Goal: Check status: Check status

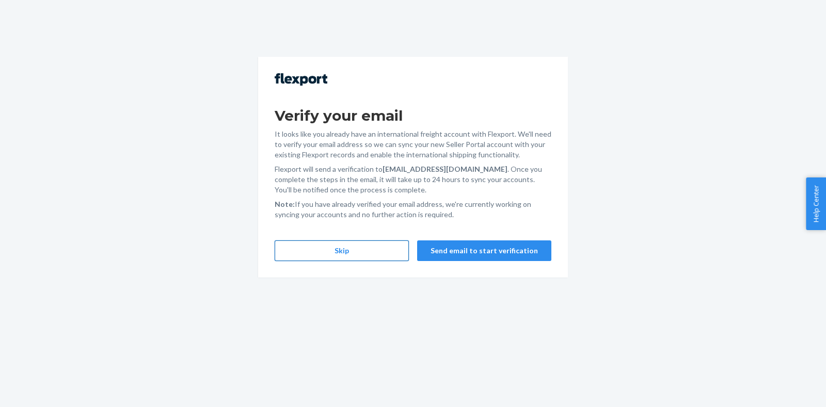
click at [371, 249] on button "Skip" at bounding box center [342, 251] width 134 height 21
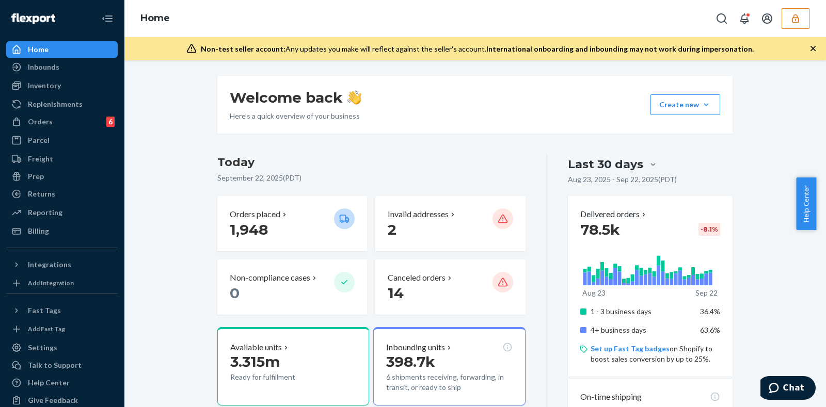
click at [790, 17] on icon "button" at bounding box center [795, 18] width 10 height 10
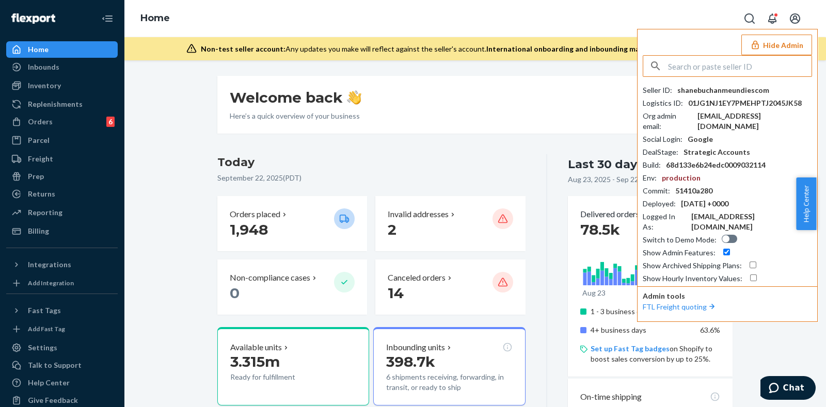
click at [690, 62] on input "text" at bounding box center [739, 66] width 143 height 21
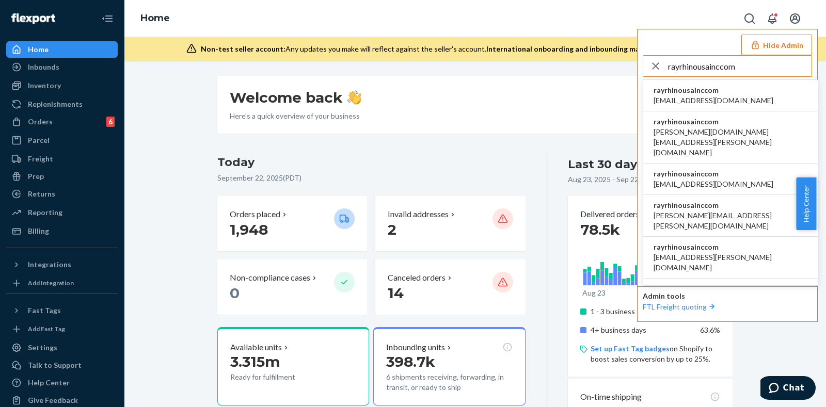
type input "rayrhinousainccom"
click at [709, 90] on span "rayrhinousainccom" at bounding box center [713, 90] width 120 height 10
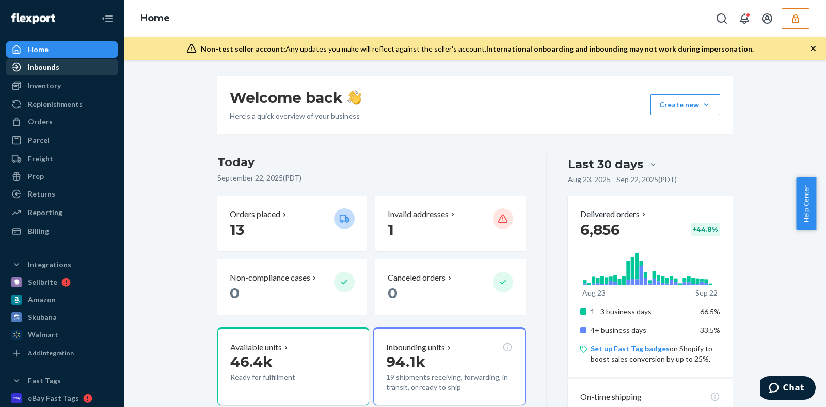
click at [54, 66] on div "Inbounds" at bounding box center [43, 67] width 31 height 10
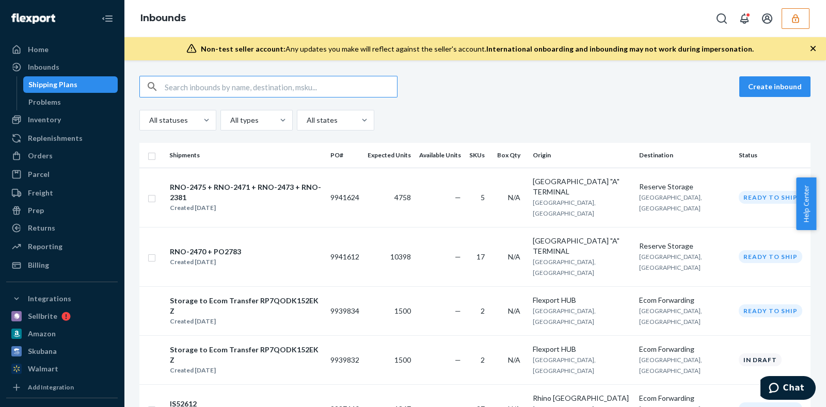
click at [296, 84] on input "text" at bounding box center [281, 86] width 232 height 21
paste input "9726104"
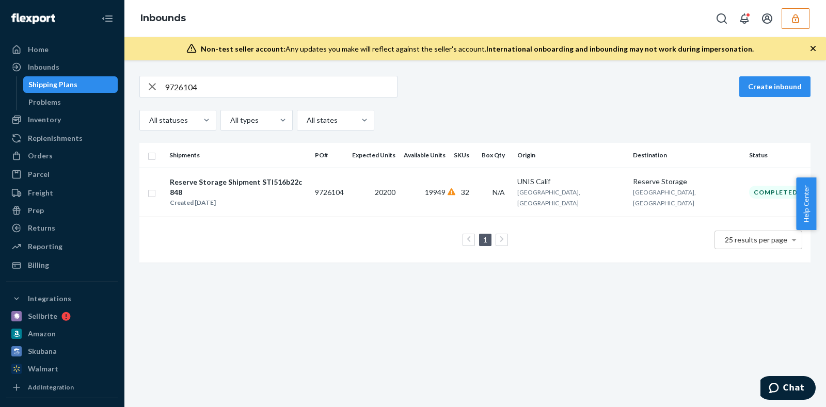
click at [229, 88] on input "9726104" at bounding box center [281, 86] width 232 height 21
click at [230, 86] on input "9726104" at bounding box center [281, 86] width 232 height 21
click at [230, 88] on input "9726104" at bounding box center [281, 86] width 232 height 21
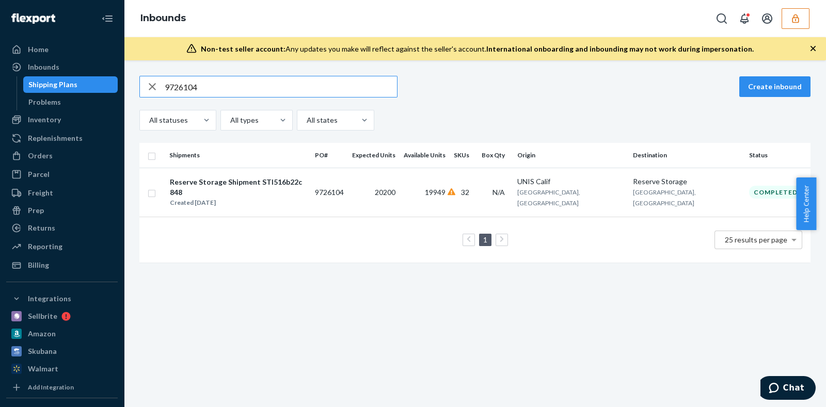
click at [230, 88] on input "9726104" at bounding box center [281, 86] width 232 height 21
paste input "7831"
click at [228, 86] on input "9727831" at bounding box center [281, 86] width 232 height 21
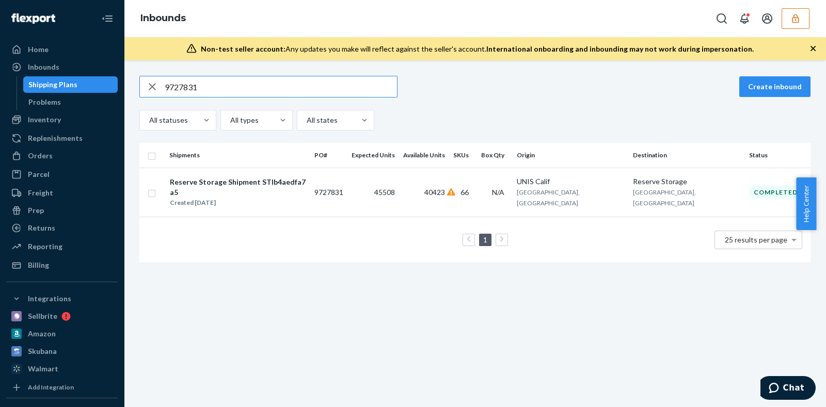
click at [228, 86] on input "9727831" at bounding box center [281, 86] width 232 height 21
paste input "6104"
type input "9726104"
click at [307, 179] on div "Reserve Storage Shipment STI516b22c848 Created May 6, 2025" at bounding box center [237, 193] width 137 height 32
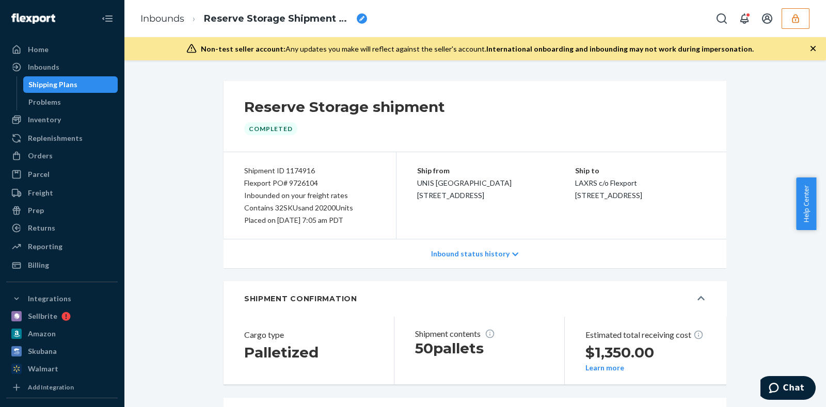
click at [307, 180] on div "Flexport PO# 9726104" at bounding box center [309, 183] width 131 height 12
copy div "9726104"
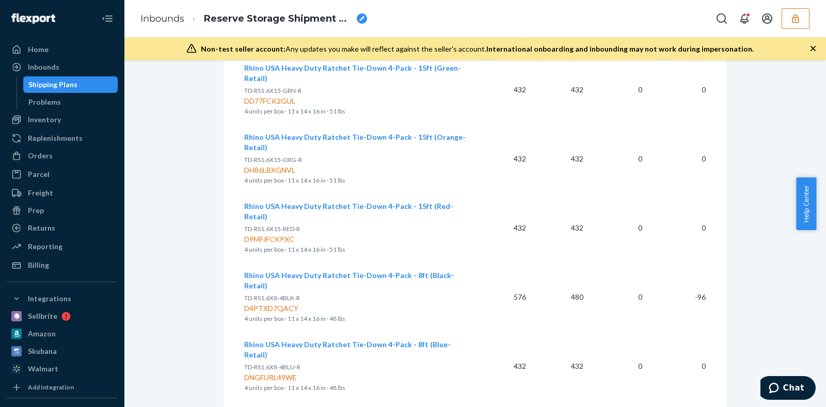
scroll to position [1032, 0]
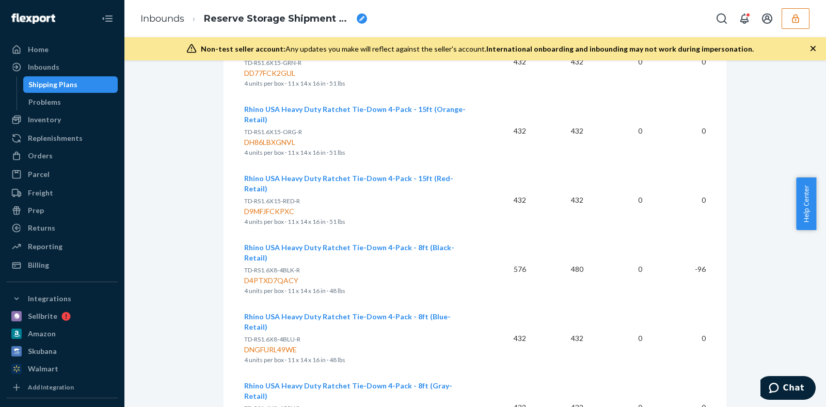
click at [279, 276] on div "D4PTXD7QACY" at bounding box center [355, 281] width 223 height 10
copy div "D4PTXD7QACY"
click at [270, 276] on div "D4PTXD7QACY" at bounding box center [355, 281] width 223 height 10
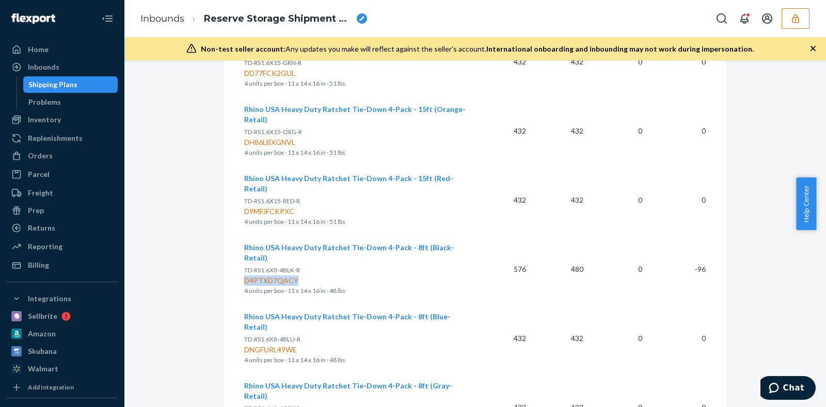
copy div "D4PTXD7QACY"
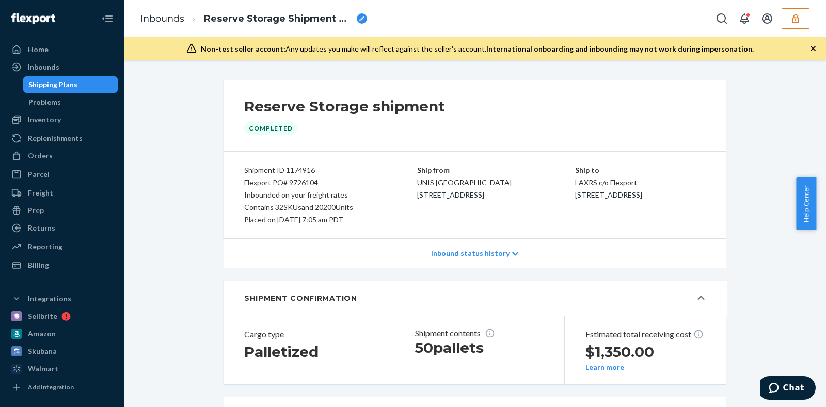
scroll to position [0, 0]
drag, startPoint x: 245, startPoint y: 179, endPoint x: 315, endPoint y: 182, distance: 69.7
click at [315, 182] on div "Shipment ID 1174916 Flexport PO# 9726104 Inbounded on your freight rates Contai…" at bounding box center [309, 195] width 173 height 87
copy div "Flexport PO# 9726104"
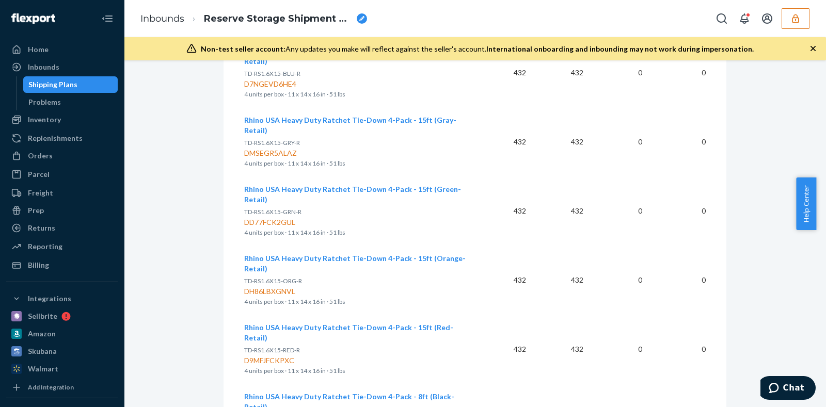
scroll to position [903, 0]
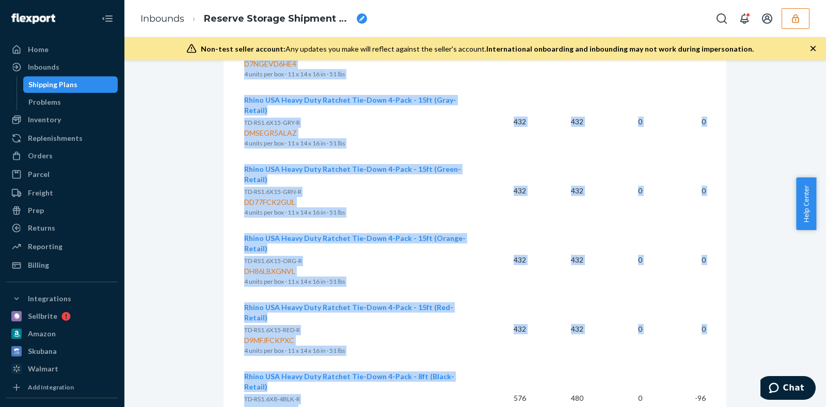
drag, startPoint x: 228, startPoint y: 291, endPoint x: 404, endPoint y: 311, distance: 176.6
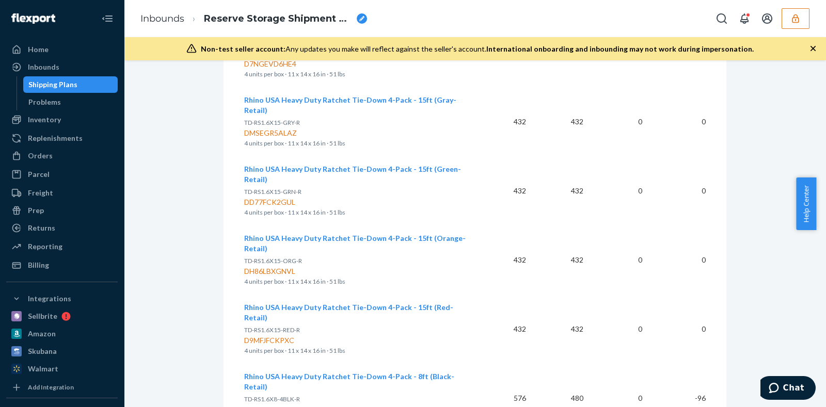
click at [610, 364] on td "0" at bounding box center [620, 398] width 59 height 69
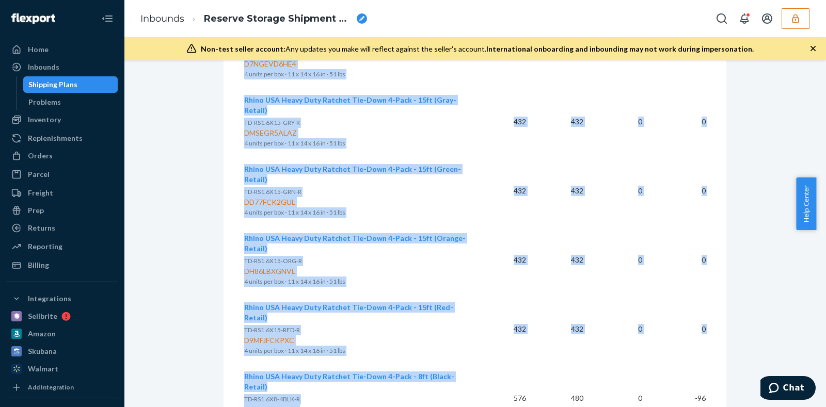
drag, startPoint x: 716, startPoint y: 308, endPoint x: 484, endPoint y: 314, distance: 231.8
click at [483, 364] on td "576" at bounding box center [504, 398] width 59 height 69
drag, startPoint x: 232, startPoint y: 292, endPoint x: 199, endPoint y: 291, distance: 33.1
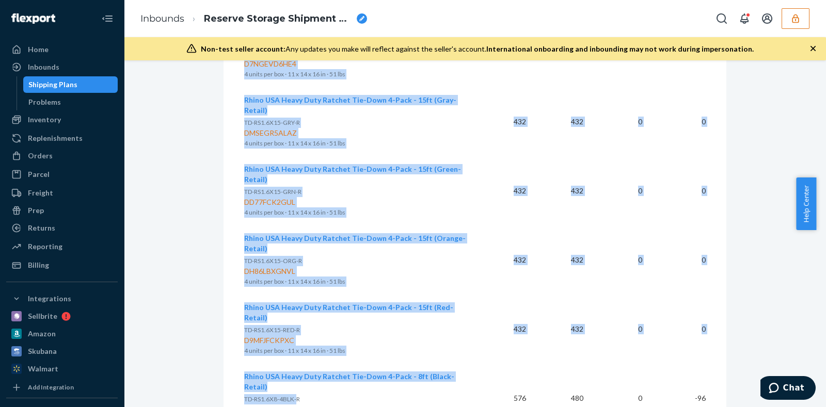
drag, startPoint x: 236, startPoint y: 296, endPoint x: 277, endPoint y: 303, distance: 40.9
click at [277, 395] on span "TD-RS1.6X8-4BLK-R" at bounding box center [272, 399] width 56 height 8
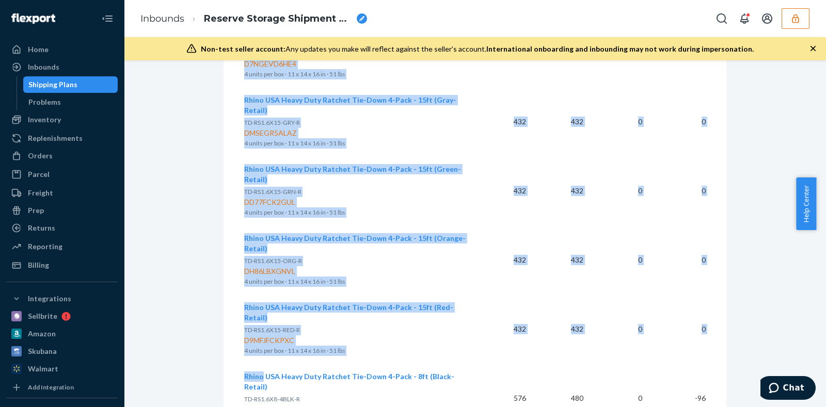
drag, startPoint x: 238, startPoint y: 293, endPoint x: 258, endPoint y: 295, distance: 20.2
click at [246, 372] on span "Rhino USA Heavy Duty Ratchet Tie-Down 4-Pack - 8ft (Black-Retail)" at bounding box center [349, 381] width 210 height 19
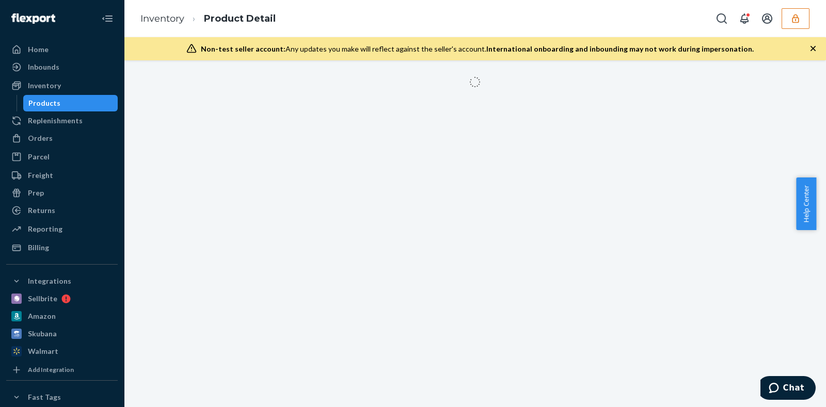
drag, startPoint x: 247, startPoint y: 246, endPoint x: 247, endPoint y: 241, distance: 5.2
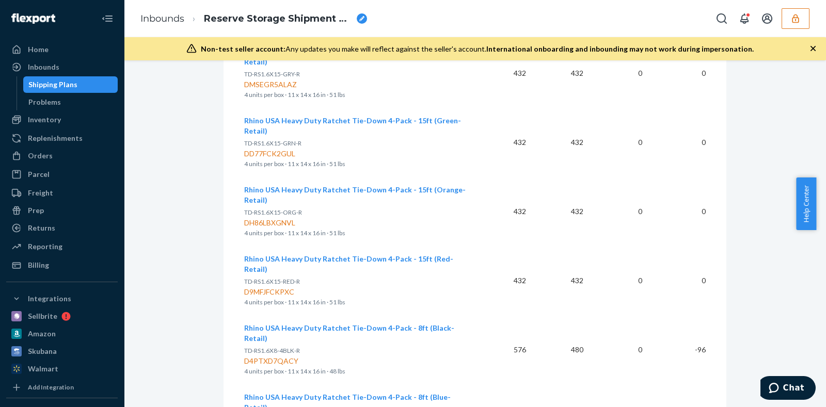
scroll to position [986, 0]
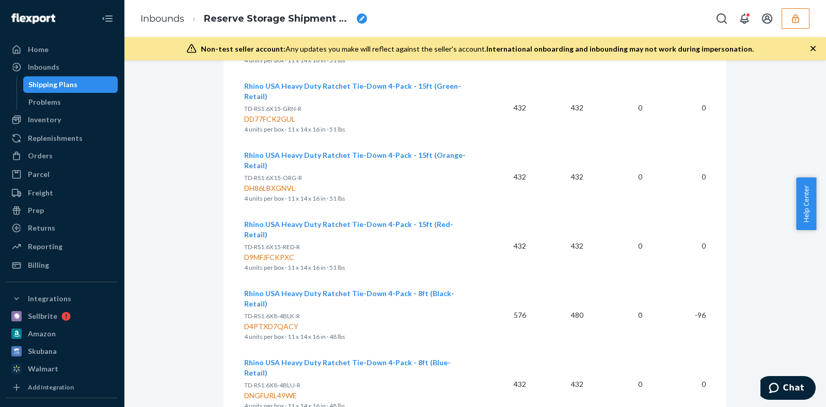
drag, startPoint x: 242, startPoint y: 211, endPoint x: 710, endPoint y: 226, distance: 467.8
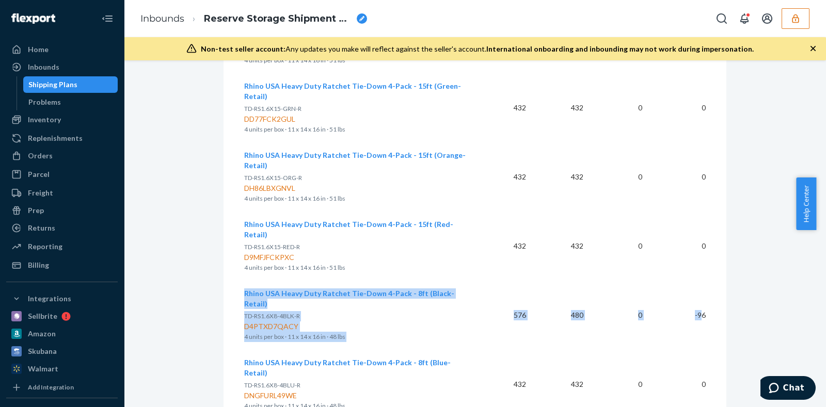
drag, startPoint x: 698, startPoint y: 227, endPoint x: 240, endPoint y: 211, distance: 458.1
click at [244, 281] on tr "Rhino USA Heavy Duty Ratchet Tie-Down 4-Pack - 8ft (Black-Retail) TD-RS1.6X8-4B…" at bounding box center [474, 315] width 461 height 69
click at [695, 281] on td "-96" at bounding box center [677, 315] width 55 height 69
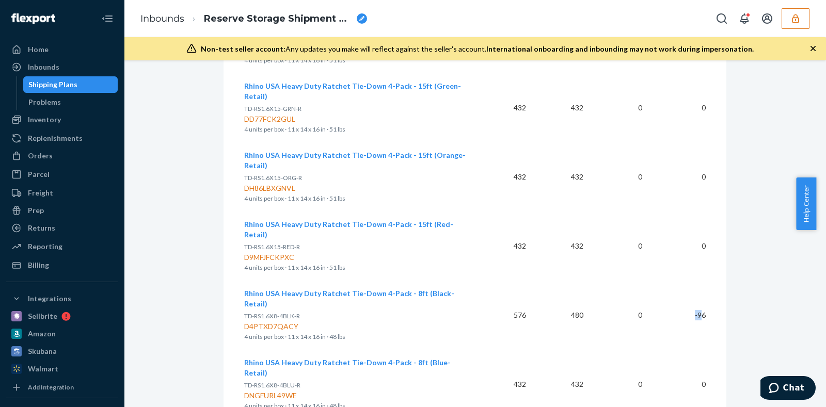
click at [676, 281] on td "-96" at bounding box center [677, 315] width 55 height 69
click at [699, 281] on td "-96" at bounding box center [677, 315] width 55 height 69
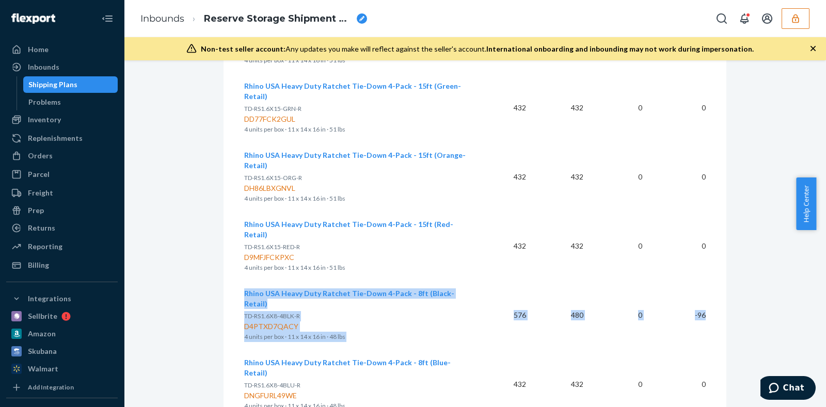
copy tr "Rhino USA Heavy Duty Ratchet Tie-Down 4-Pack - 8ft (Black-Retail) TD-RS1.6X8-4B…"
drag, startPoint x: 700, startPoint y: 228, endPoint x: 241, endPoint y: 210, distance: 459.7
click at [244, 281] on tr "Rhino USA Heavy Duty Ratchet Tie-Down 4-Pack - 8ft (Black-Retail) TD-RS1.6X8-4B…" at bounding box center [474, 315] width 461 height 69
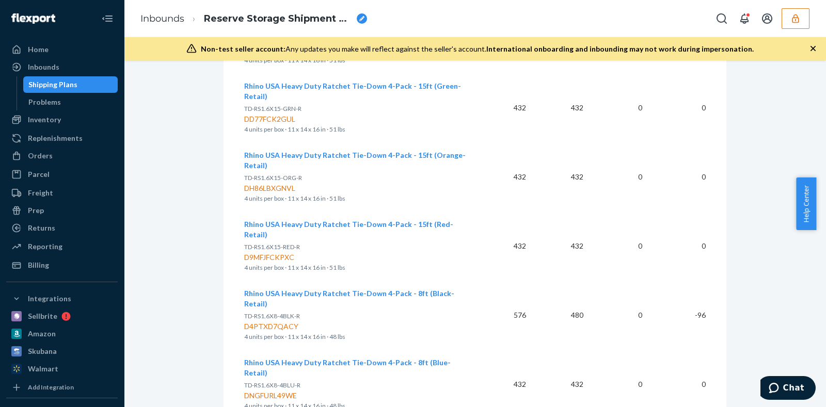
click at [676, 350] on td "0" at bounding box center [677, 384] width 55 height 69
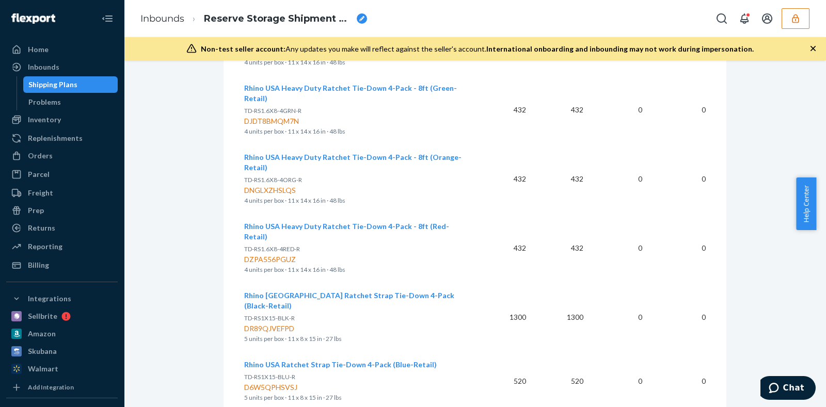
scroll to position [1437, 0]
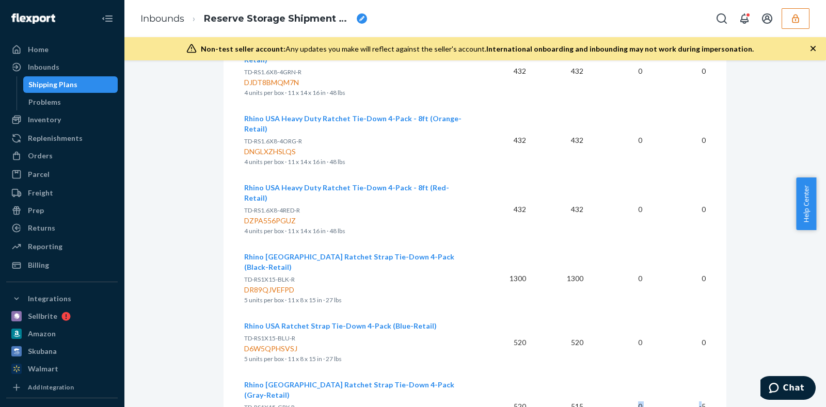
drag, startPoint x: 698, startPoint y: 245, endPoint x: 679, endPoint y: 239, distance: 19.9
click at [631, 372] on tr "Rhino USA Ratchet Strap Tie-Down 4-Pack (Gray-Retail) TD-RS1X15-GRY-R DXC5MJETU…" at bounding box center [474, 406] width 461 height 69
click at [689, 372] on td "-5" at bounding box center [677, 406] width 55 height 69
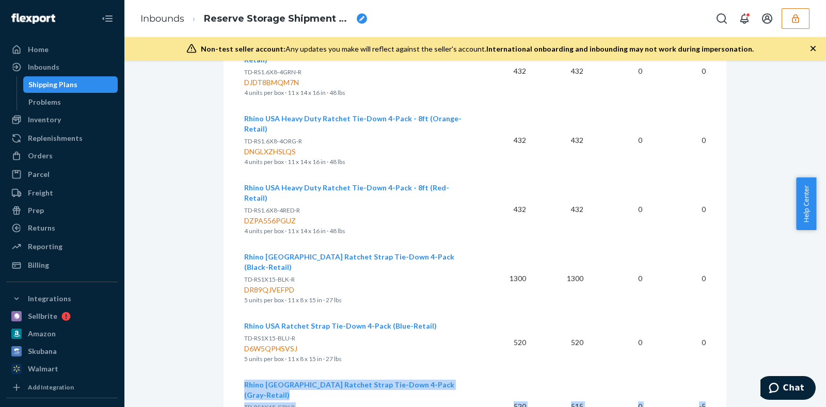
copy tr "Rhino USA Ratchet Strap Tie-Down 4-Pack (Gray-Retail) TD-RS1X15-GRY-R DXC5MJETU…"
drag, startPoint x: 699, startPoint y: 245, endPoint x: 240, endPoint y: 229, distance: 459.6
click at [244, 372] on tr "Rhino USA Ratchet Strap Tie-Down 4-Pack (Gray-Retail) TD-RS1X15-GRY-R DXC5MJETU…" at bounding box center [474, 406] width 461 height 69
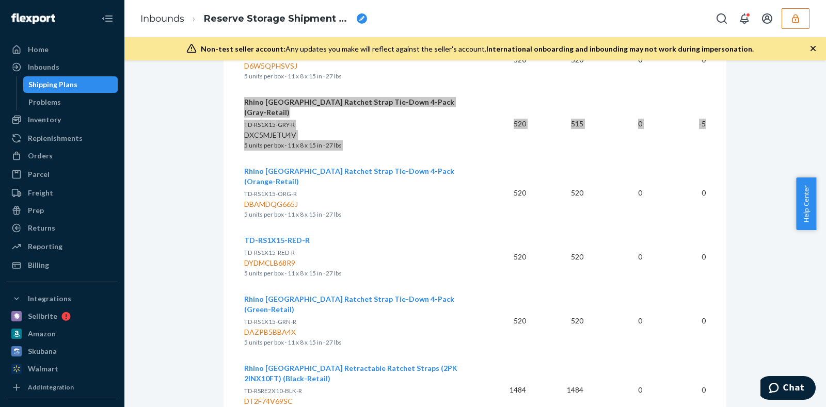
scroll to position [1760, 0]
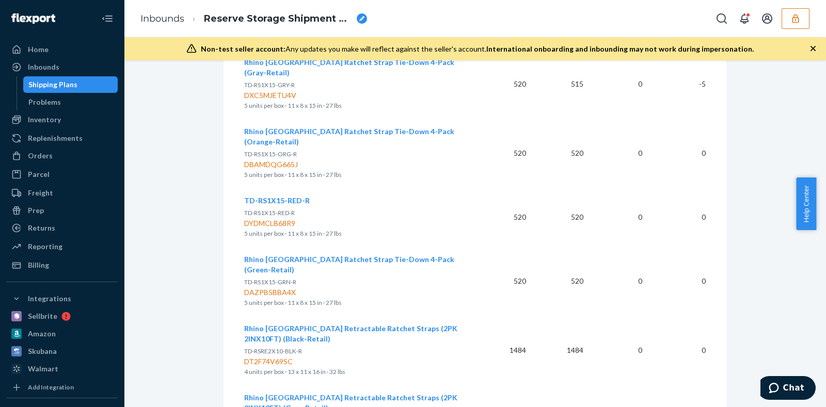
drag, startPoint x: 698, startPoint y: 275, endPoint x: 681, endPoint y: 276, distance: 17.1
copy tr "Rhino USA Retractable Ratchet Straps (2PK 2INX10FT) (Green-Retail) TD-RSRE2X10-…"
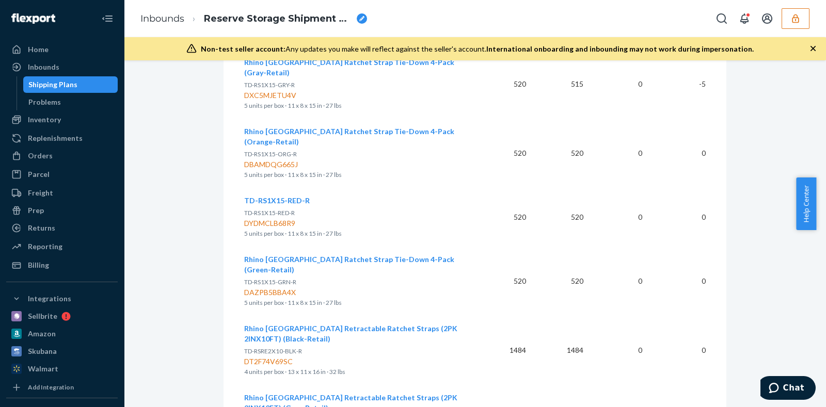
drag, startPoint x: 699, startPoint y: 276, endPoint x: 240, endPoint y: 259, distance: 459.6
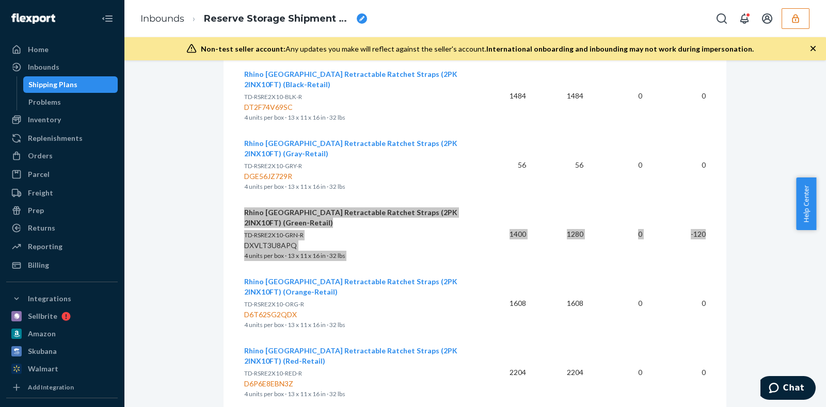
scroll to position [2018, 0]
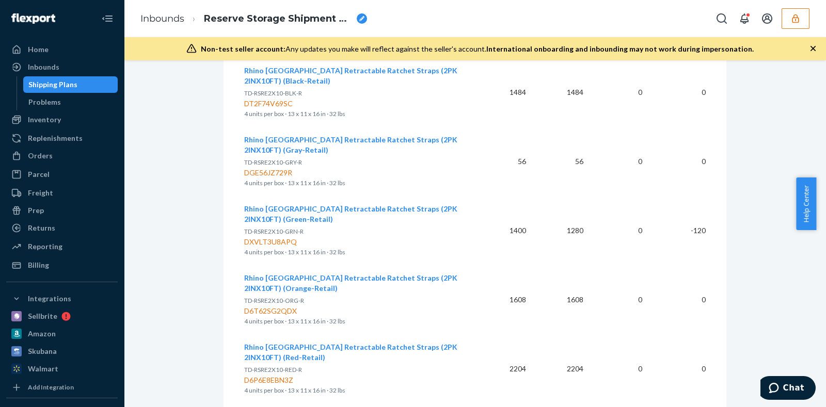
drag, startPoint x: 698, startPoint y: 327, endPoint x: 650, endPoint y: 322, distance: 47.8
copy tr "Rhino USA Retractable Ratchet Straps (4PK 1INX10FT) (Orange-Retail) TD-RSRE1X10…"
drag, startPoint x: 699, startPoint y: 327, endPoint x: 241, endPoint y: 306, distance: 459.3
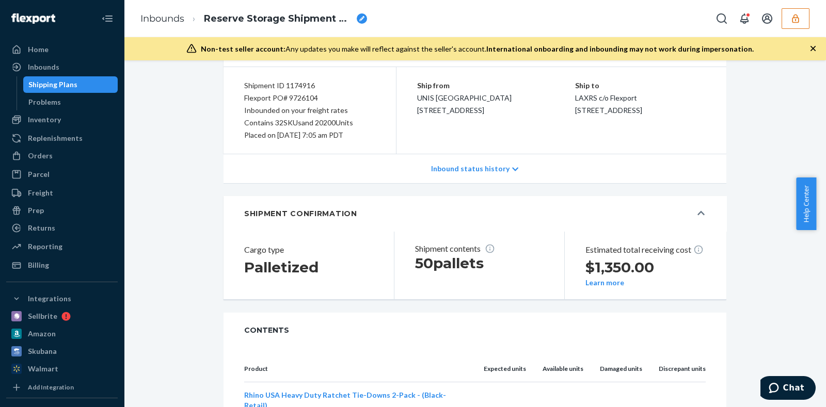
scroll to position [0, 0]
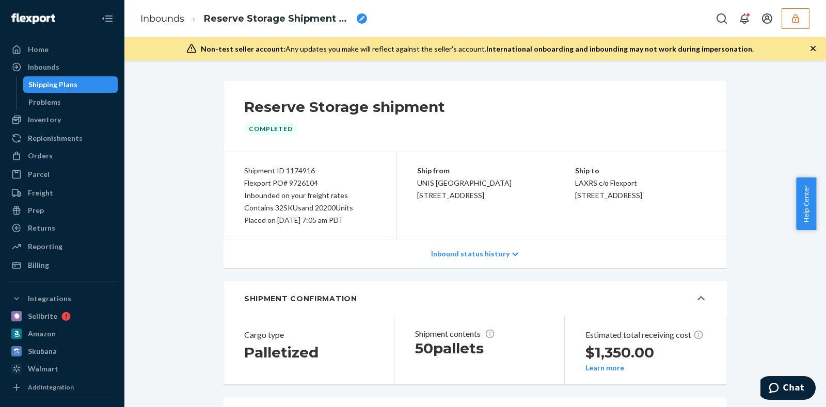
click at [305, 183] on div "Flexport PO# 9726104" at bounding box center [309, 183] width 131 height 12
copy div "9726104"
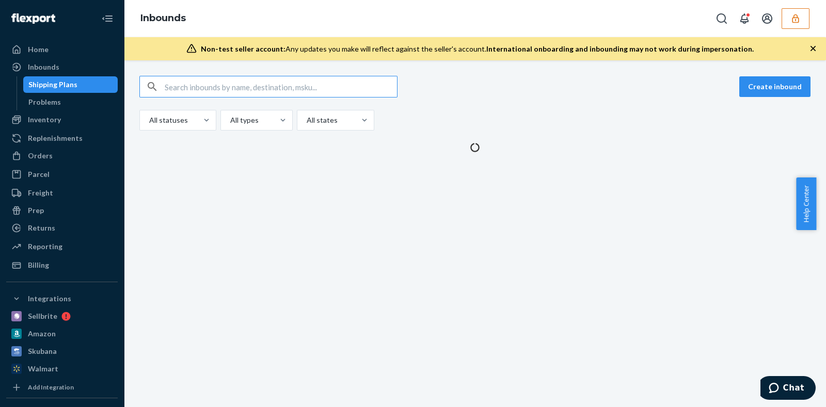
click at [297, 88] on input "text" at bounding box center [281, 86] width 232 height 21
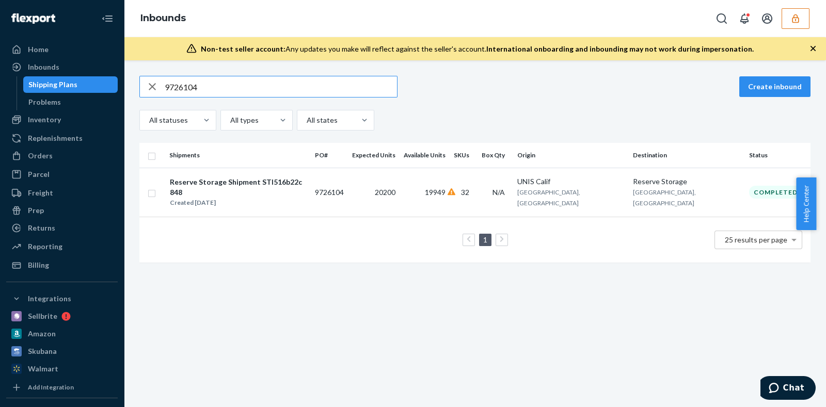
click at [222, 85] on input "9726104" at bounding box center [281, 86] width 232 height 21
click at [212, 84] on input "9726104" at bounding box center [281, 86] width 232 height 21
paste input "D4PTXD7QACY"
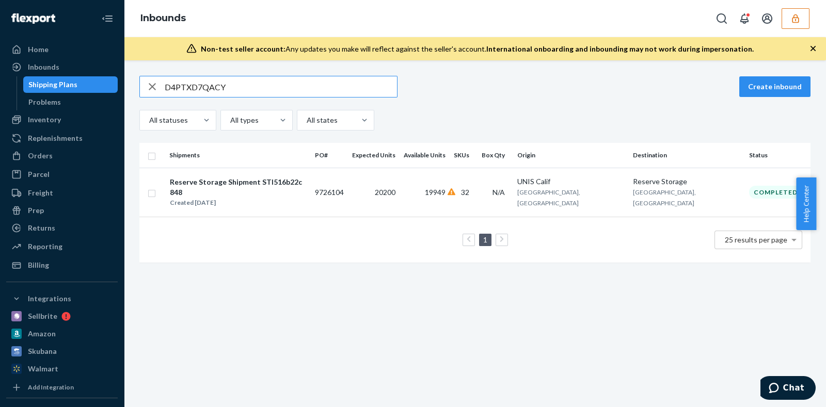
type input "D4PTXD7QACY"
click at [790, 21] on icon "button" at bounding box center [795, 18] width 10 height 10
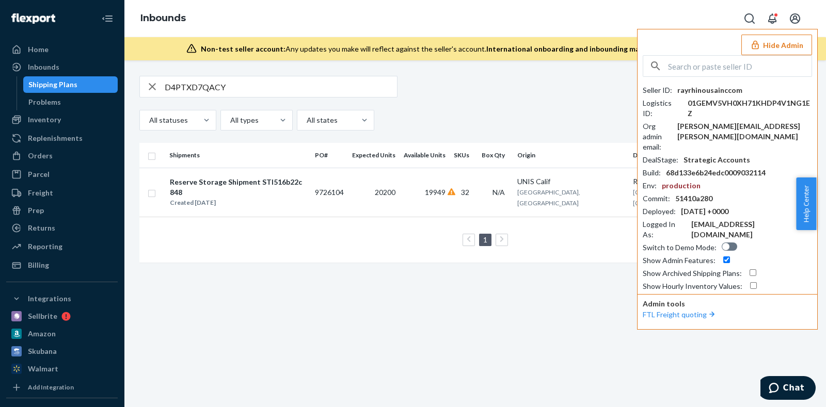
click at [750, 269] on input "checkbox" at bounding box center [752, 272] width 7 height 7
checkbox input "false"
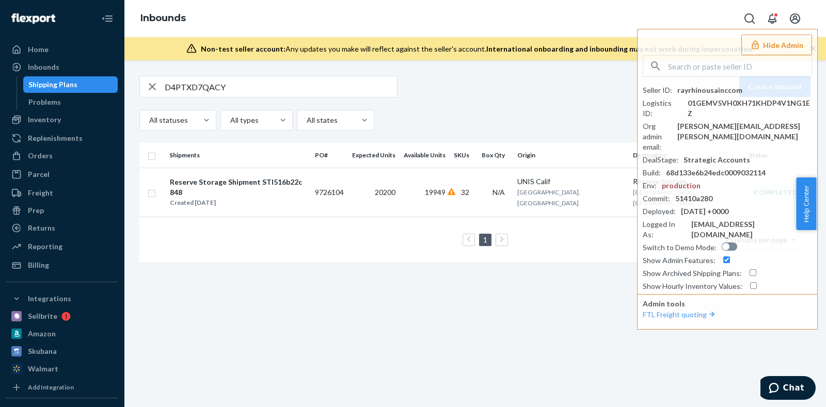
click at [787, 41] on button "Hide Admin" at bounding box center [776, 45] width 71 height 21
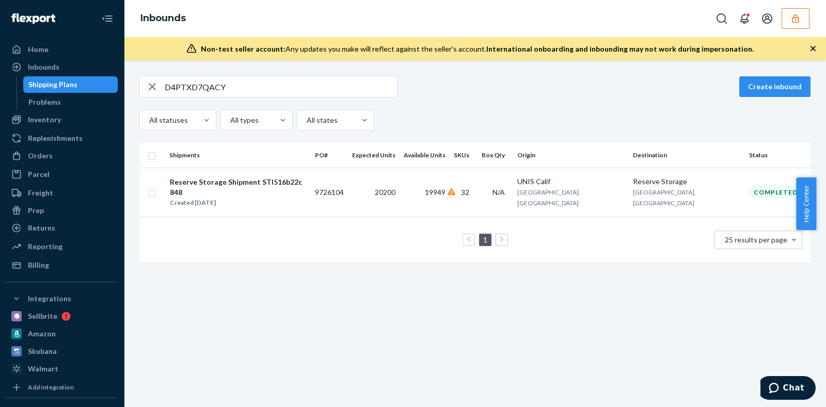
click at [795, 19] on icon "button" at bounding box center [795, 18] width 10 height 10
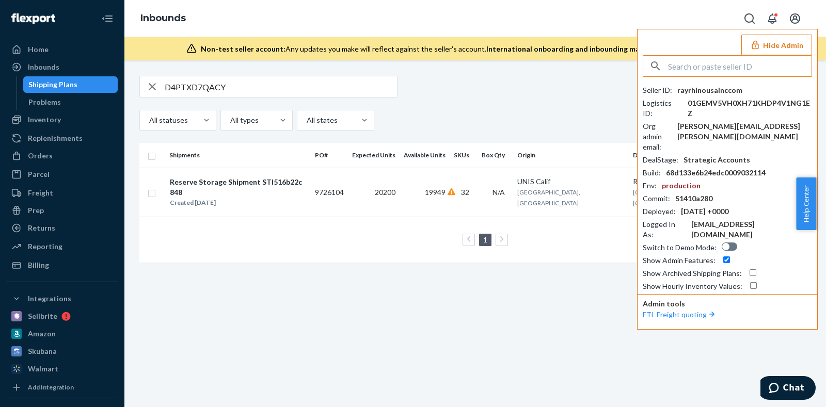
click at [713, 65] on input "text" at bounding box center [739, 66] width 143 height 21
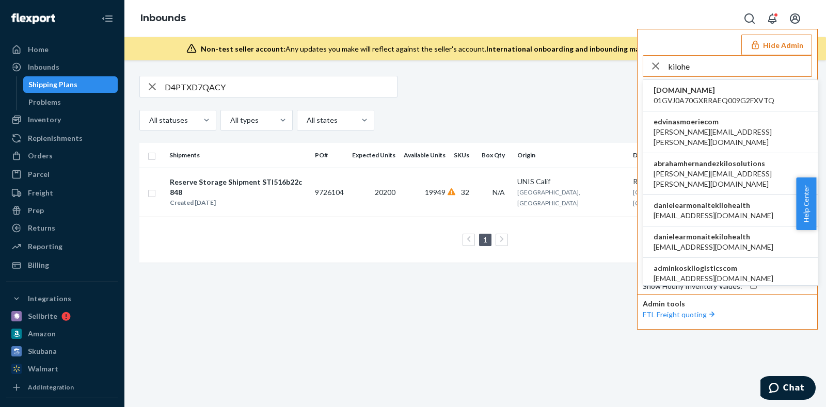
type input "kilohe"
click at [717, 232] on span "danielearmonaitekilohealth" at bounding box center [713, 237] width 120 height 10
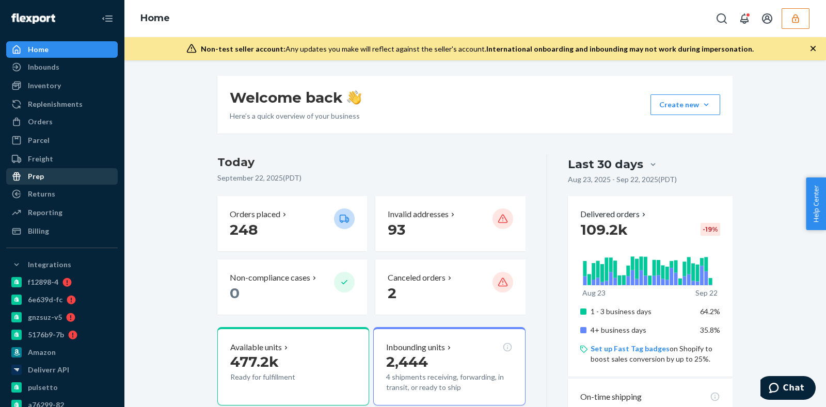
click at [57, 178] on div "Prep" at bounding box center [61, 176] width 109 height 14
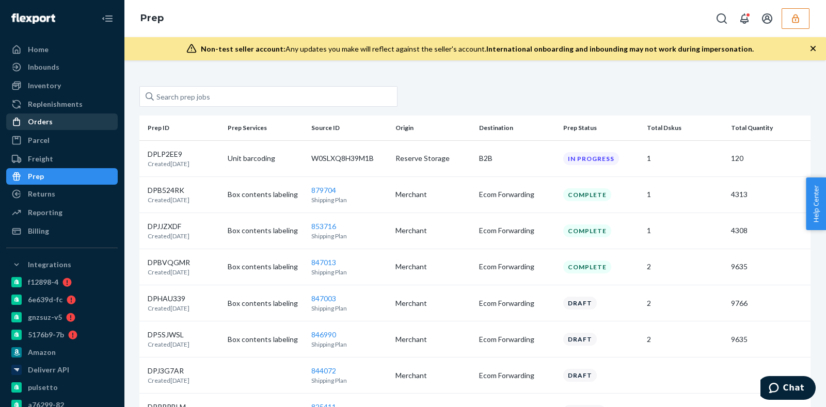
click at [62, 115] on div "Orders" at bounding box center [61, 122] width 109 height 14
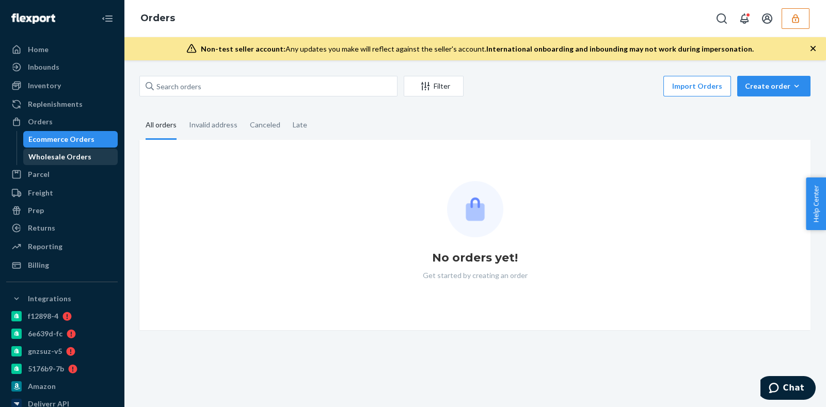
click at [76, 156] on div "Wholesale Orders" at bounding box center [59, 157] width 63 height 10
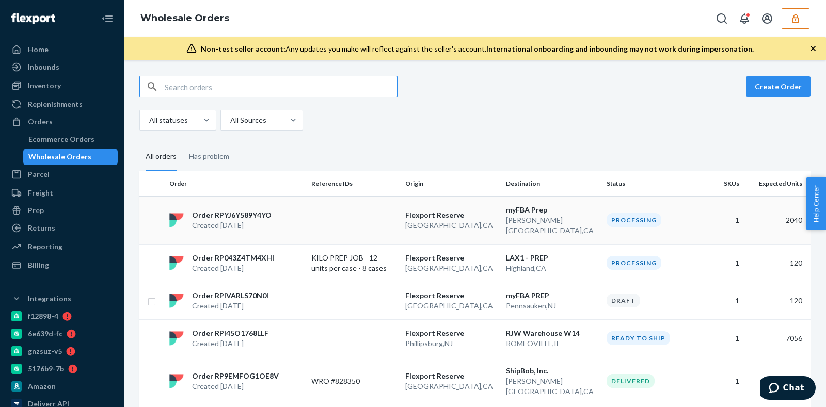
click at [489, 211] on p "Flexport Reserve" at bounding box center [451, 215] width 92 height 10
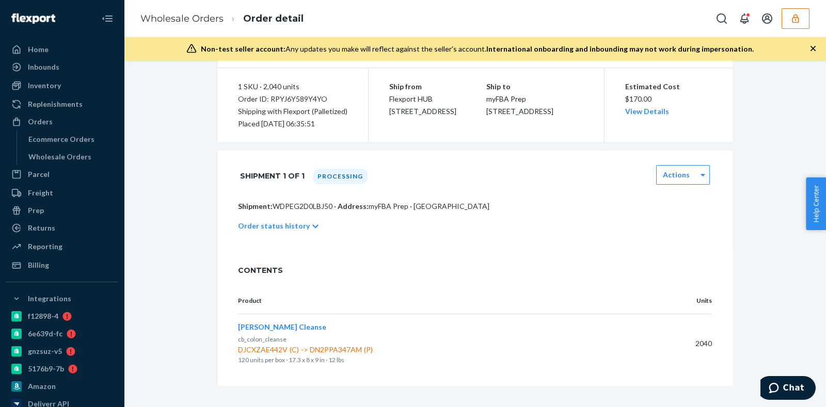
scroll to position [88, 0]
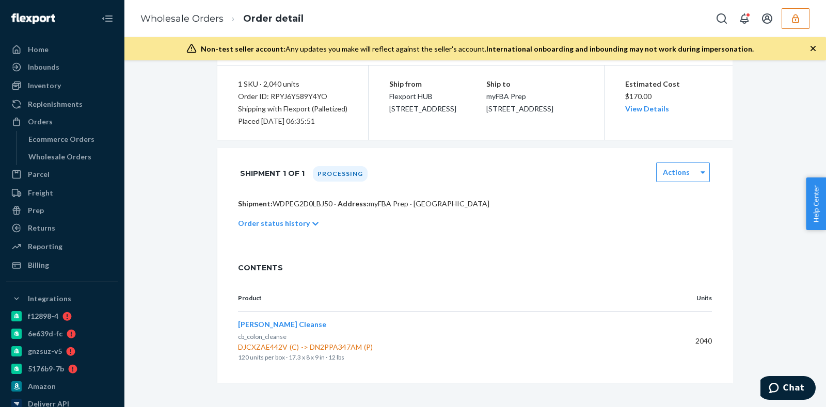
click at [787, 23] on button "button" at bounding box center [795, 18] width 28 height 21
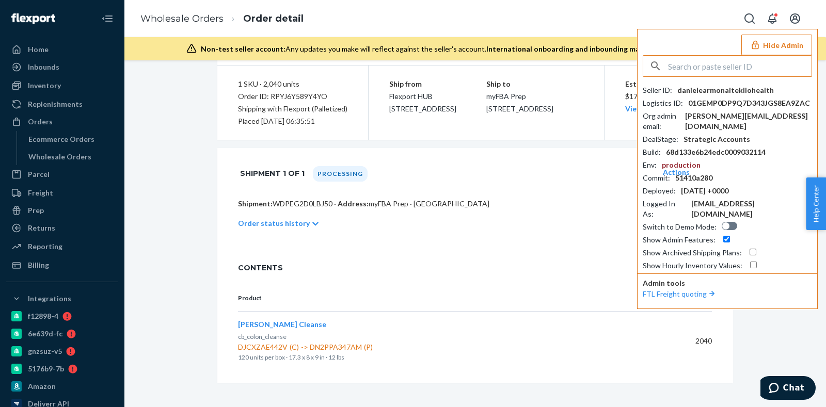
click at [723, 70] on input "text" at bounding box center [739, 66] width 143 height 21
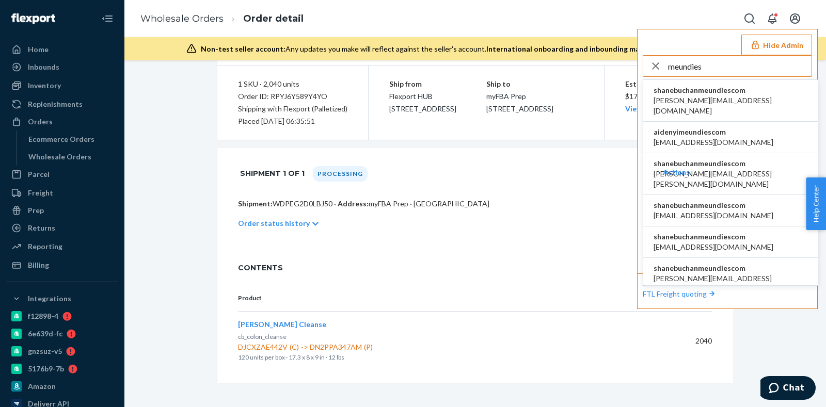
type input "meundies"
click at [720, 89] on span "shanebuchanmeundiescom" at bounding box center [730, 90] width 154 height 10
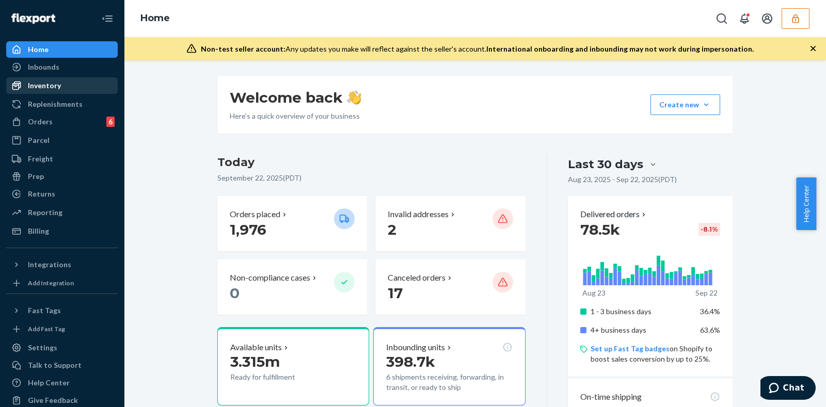
click at [62, 86] on div "Inventory" at bounding box center [61, 85] width 109 height 14
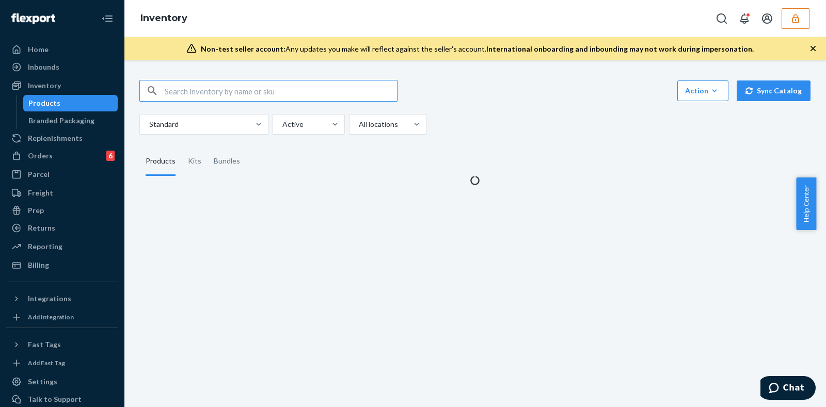
click at [203, 88] on input "text" at bounding box center [281, 91] width 232 height 21
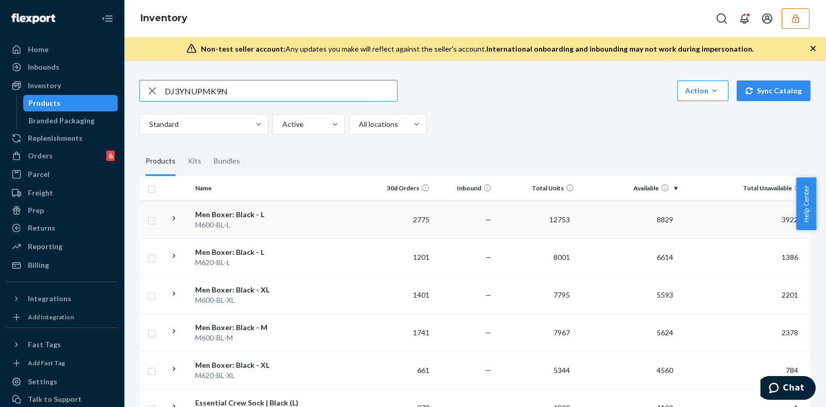
type input "DJ3YNUPMK9N"
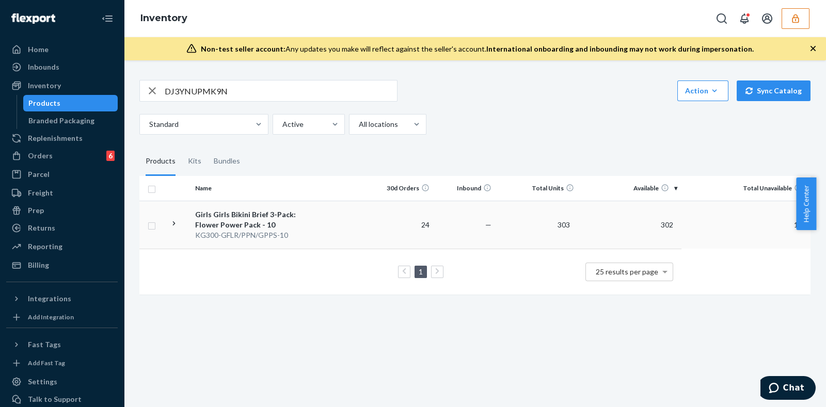
click at [343, 223] on td at bounding box center [339, 225] width 65 height 48
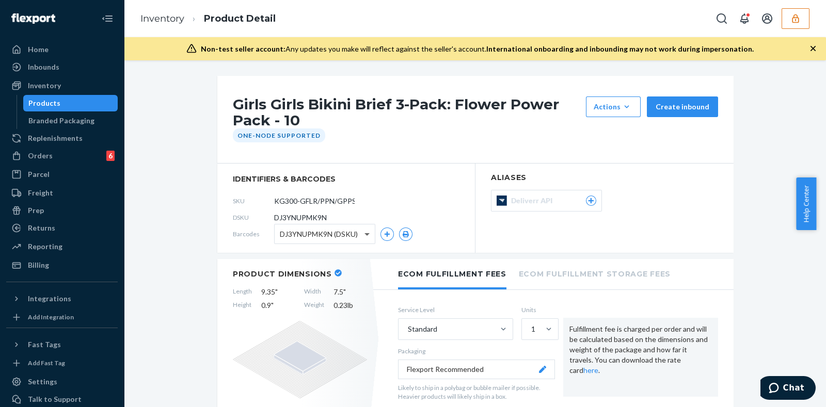
click at [362, 232] on span at bounding box center [368, 234] width 13 height 19
click at [335, 200] on input "KG300-GFLR/PPN/GPPS-10" at bounding box center [320, 201] width 81 height 20
click at [364, 234] on span at bounding box center [366, 235] width 5 height 4
drag, startPoint x: 275, startPoint y: 200, endPoint x: 358, endPoint y: 201, distance: 83.1
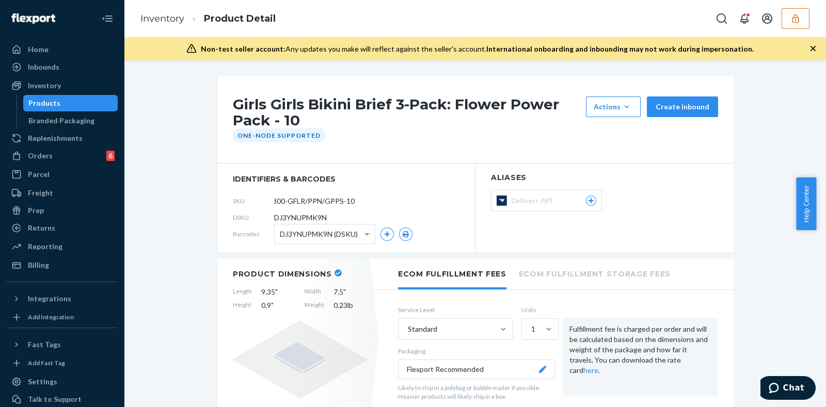
click at [358, 201] on div "SKU KG300-GFLR/PPN/GPPS-10" at bounding box center [346, 201] width 227 height 17
click at [301, 217] on span "DJ3YNUPMK9N" at bounding box center [300, 218] width 53 height 10
copy span "DJ3YNUPMK9N"
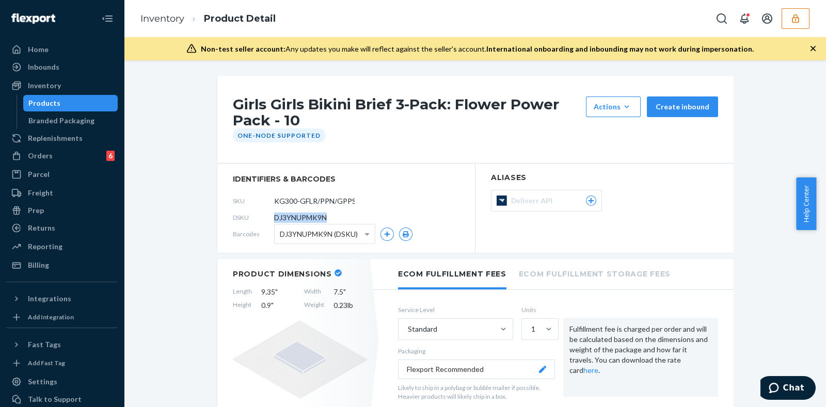
click at [294, 213] on span "DJ3YNUPMK9N" at bounding box center [300, 218] width 53 height 10
click at [294, 216] on span "DJ3YNUPMK9N" at bounding box center [300, 218] width 53 height 10
copy span "DJ3YNUPMK9N"
click at [787, 24] on button "button" at bounding box center [795, 18] width 28 height 21
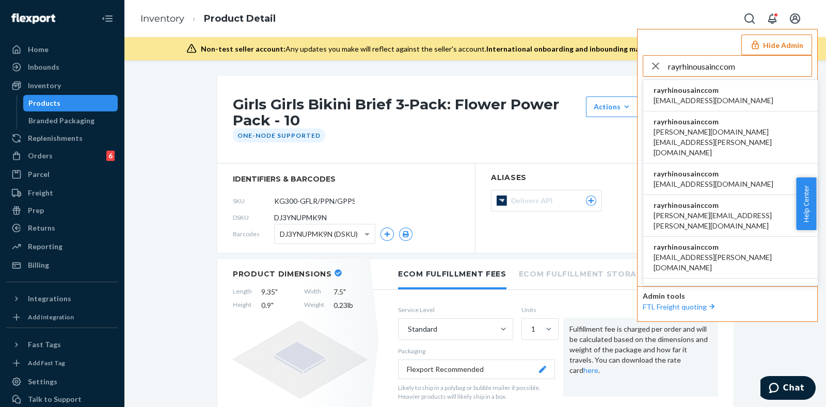
type input "rayrhinousainccom"
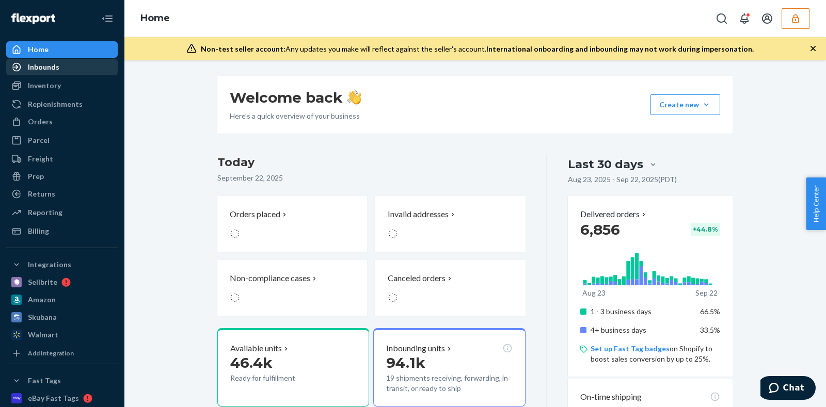
click at [41, 60] on div "Inbounds" at bounding box center [61, 67] width 109 height 14
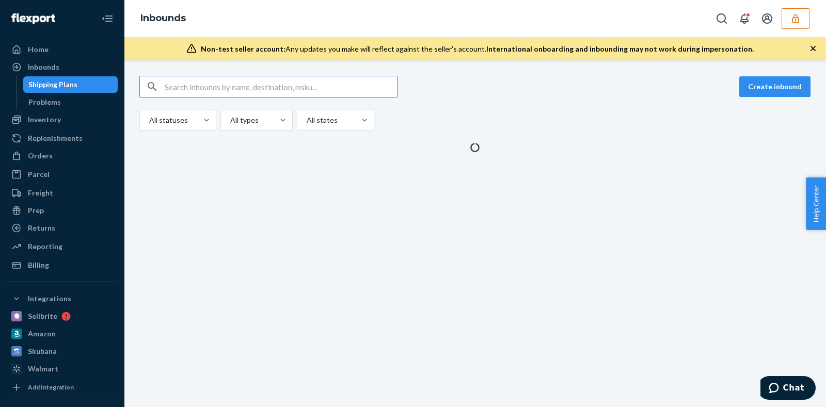
click at [215, 92] on input "text" at bounding box center [281, 86] width 232 height 21
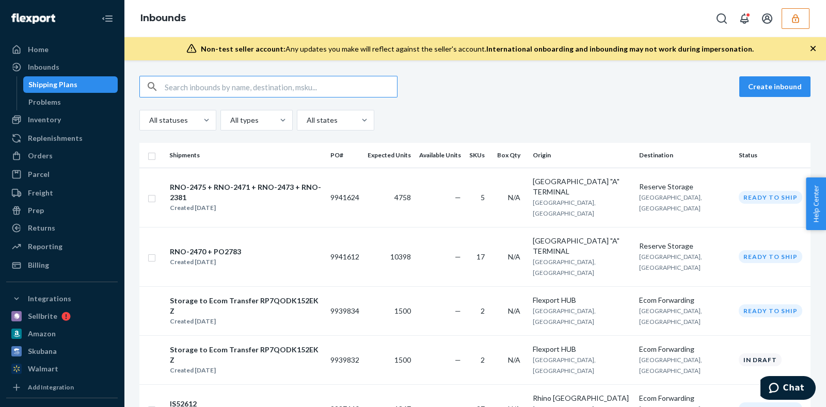
type input "9727831"
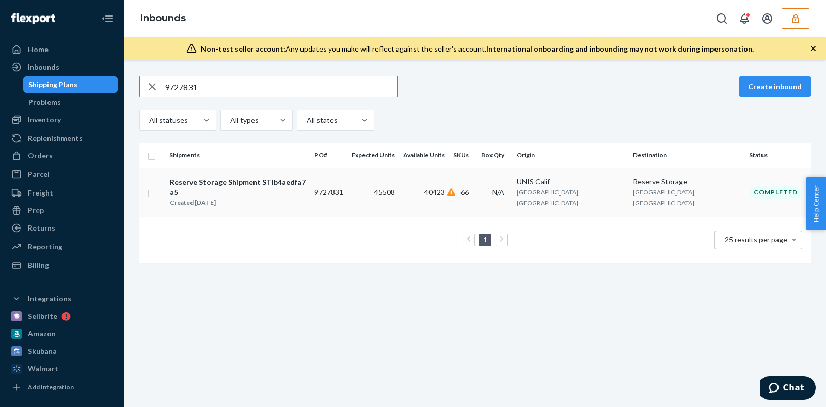
type input "9727831"
click at [399, 191] on td "45508" at bounding box center [373, 192] width 52 height 49
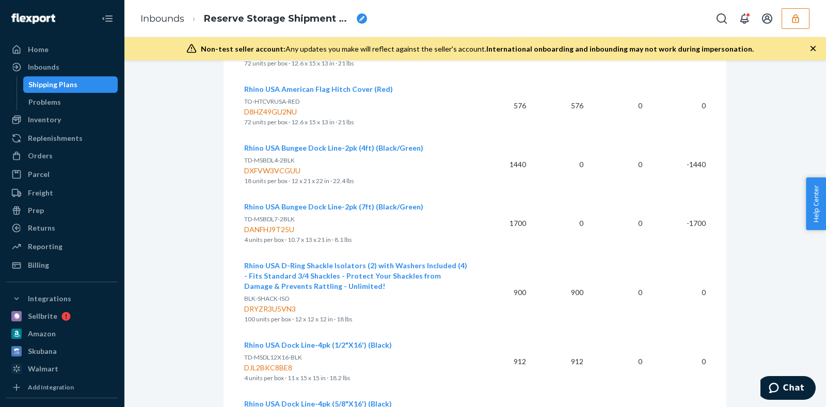
scroll to position [601, 0]
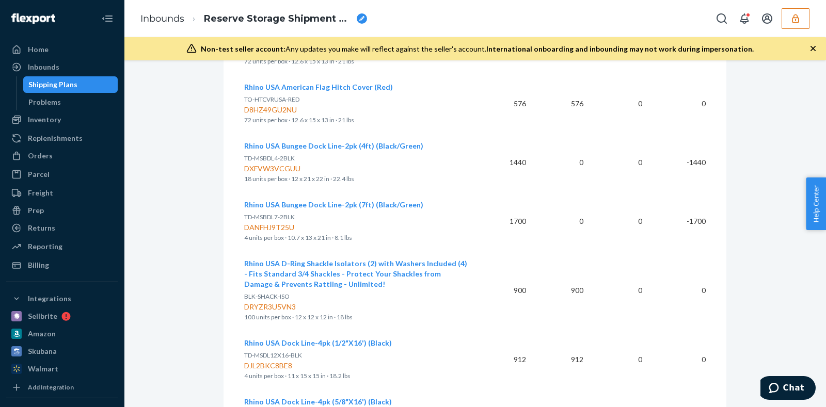
click at [258, 154] on span "TD-MSBDL4-2BLK" at bounding box center [269, 158] width 51 height 8
drag, startPoint x: 258, startPoint y: 145, endPoint x: 243, endPoint y: 147, distance: 15.1
click at [244, 154] on span "TD-MSBDL4-2BLK" at bounding box center [269, 158] width 51 height 8
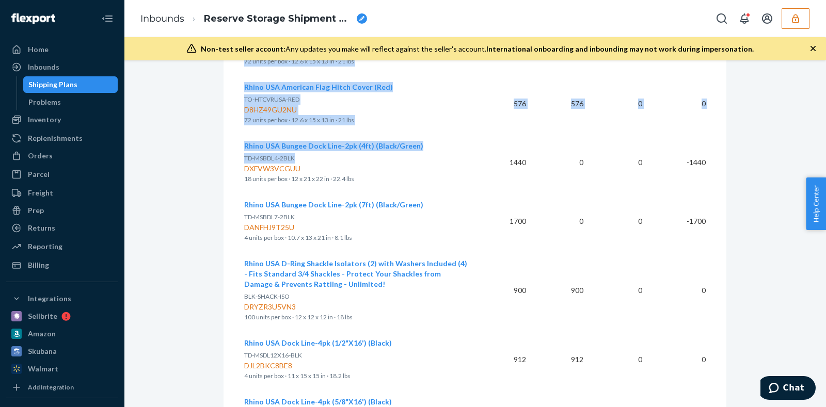
drag, startPoint x: 237, startPoint y: 148, endPoint x: 306, endPoint y: 141, distance: 68.9
click at [306, 141] on div "Rhino USA Bungee Dock Line-2pk (4ft) (Black/Green) TD-MSBDL4-2BLK DXFVW3VCGUU 1…" at bounding box center [355, 162] width 223 height 43
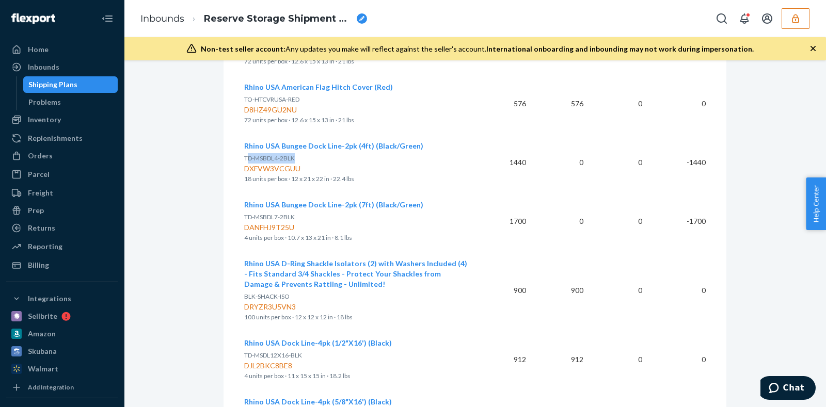
drag, startPoint x: 296, startPoint y: 145, endPoint x: 241, endPoint y: 146, distance: 54.7
click at [244, 153] on p "TD-MSBDL4-2BLK" at bounding box center [355, 158] width 223 height 10
click at [244, 154] on span "TD-MSBDL4-2BLK" at bounding box center [269, 158] width 51 height 8
drag, startPoint x: 240, startPoint y: 146, endPoint x: 289, endPoint y: 150, distance: 49.3
click at [289, 154] on span "TD-MSBDL4-2BLK" at bounding box center [269, 158] width 51 height 8
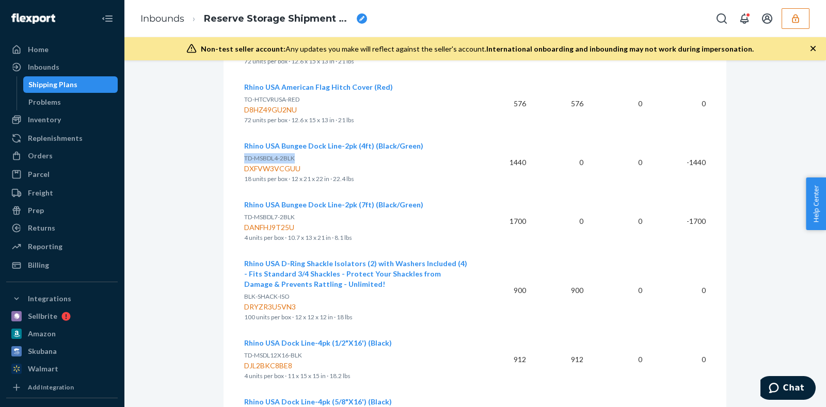
copy span "TD-MSBDL4-2BLK"
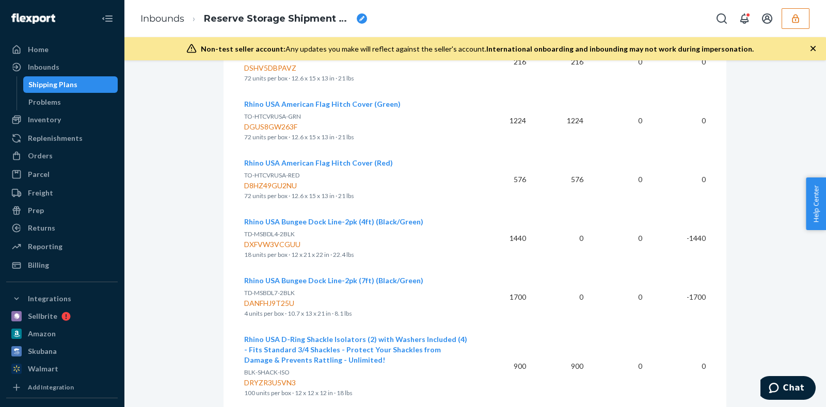
scroll to position [414, 0]
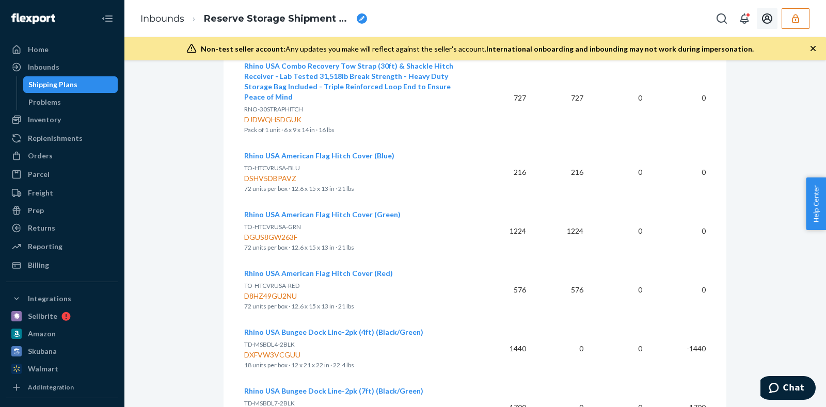
click at [798, 20] on icon "button" at bounding box center [795, 18] width 7 height 9
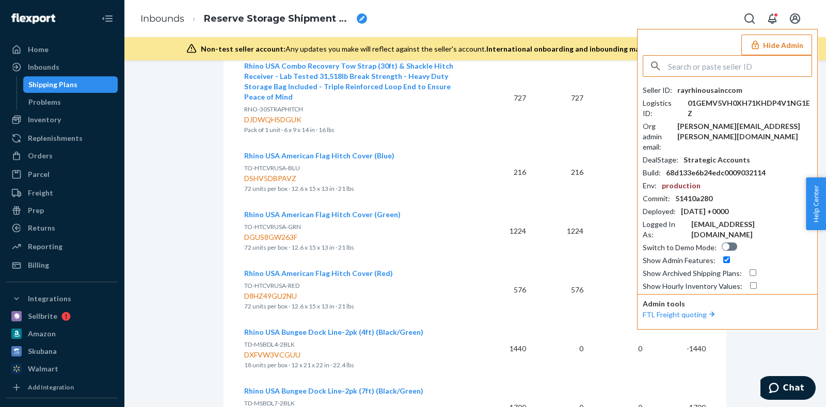
click at [701, 72] on input "text" at bounding box center [739, 66] width 143 height 21
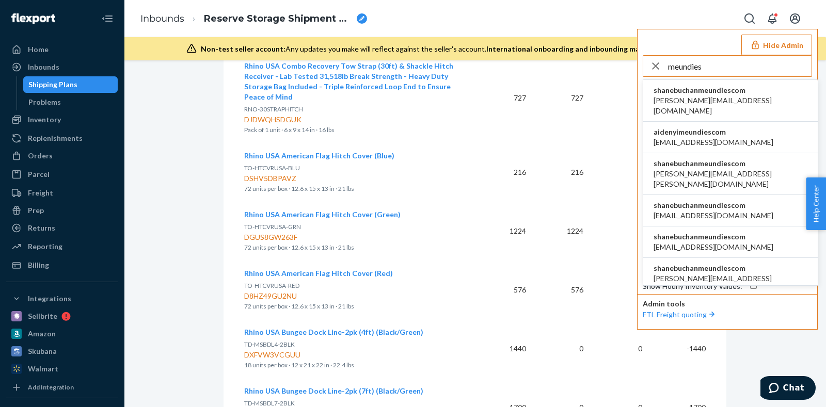
type input "meundies"
click at [728, 91] on span "shanebuchanmeundiescom" at bounding box center [730, 90] width 154 height 10
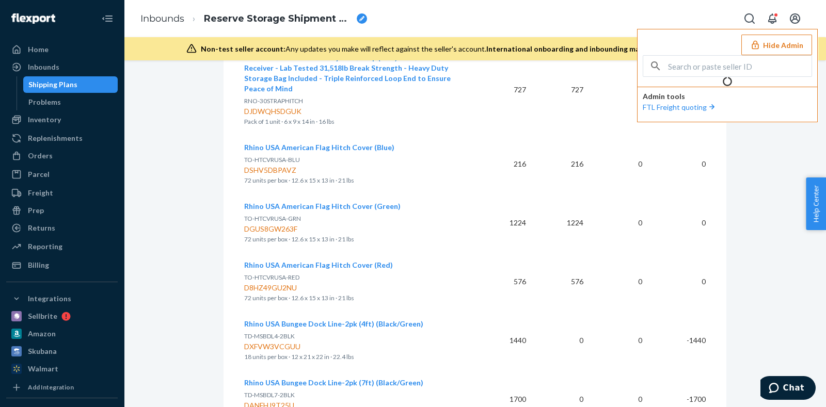
scroll to position [406, 0]
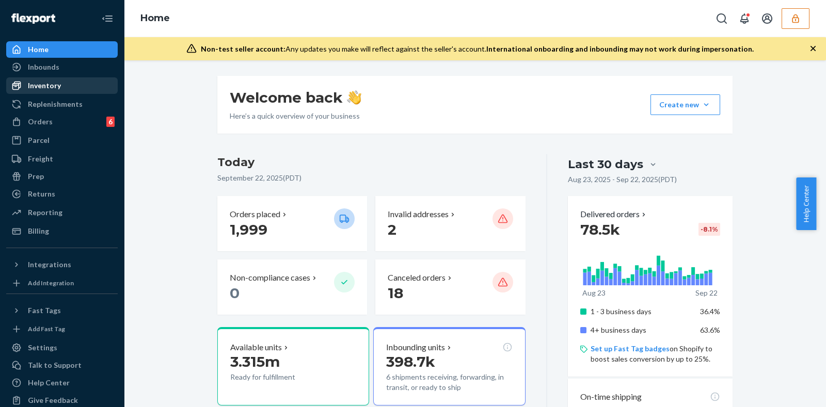
click at [75, 86] on div "Inventory" at bounding box center [61, 85] width 109 height 14
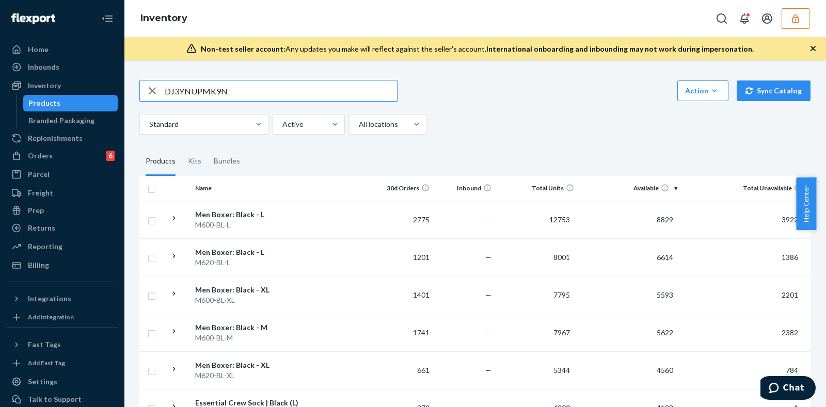
type input "DJ3YNUPMK9N"
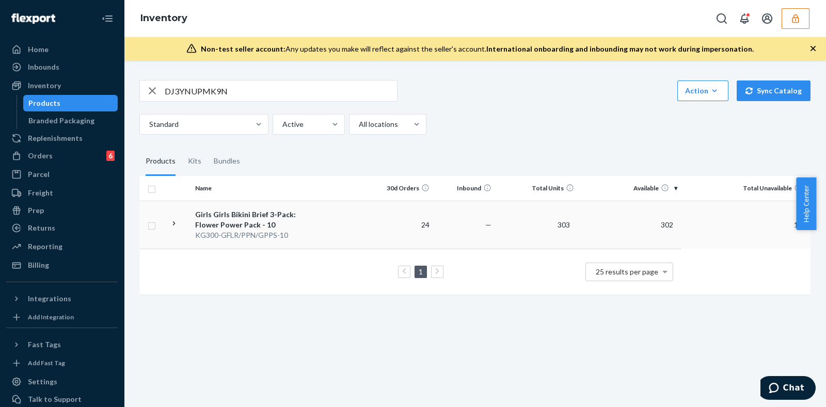
click at [328, 226] on td at bounding box center [339, 225] width 65 height 48
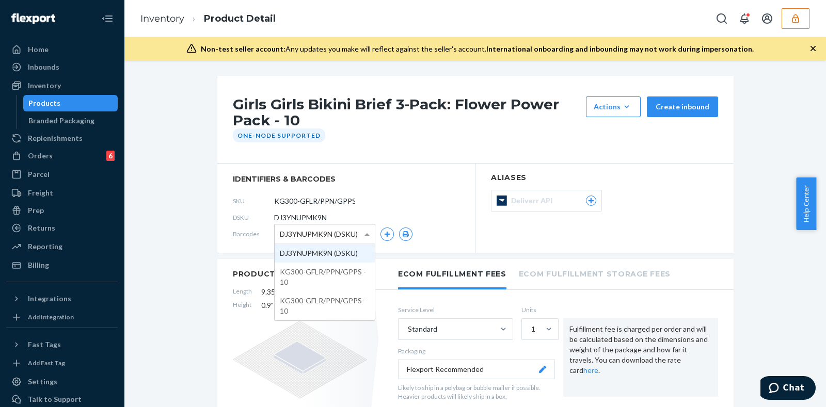
click at [362, 232] on span at bounding box center [368, 234] width 13 height 19
click at [385, 233] on button "button" at bounding box center [386, 234] width 13 height 13
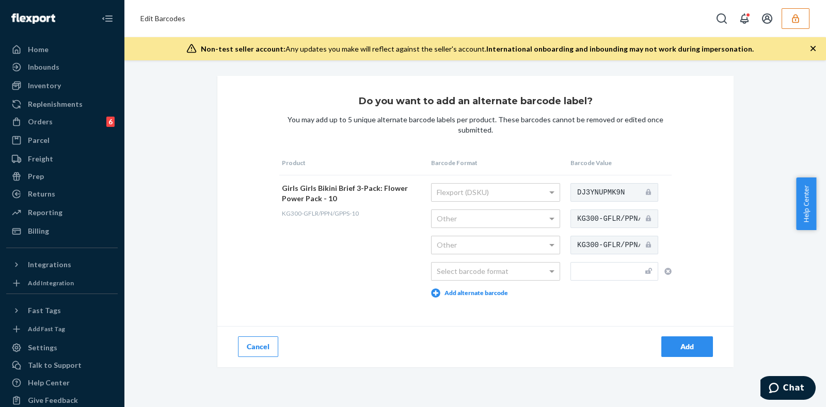
click at [251, 346] on button "Cancel" at bounding box center [258, 347] width 40 height 21
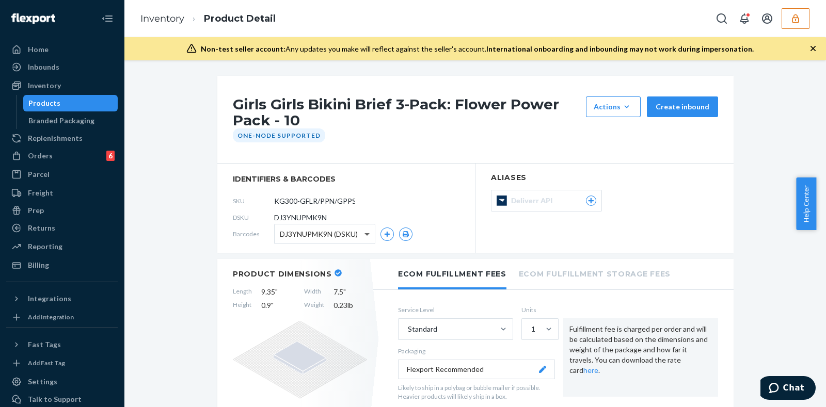
click at [365, 236] on span at bounding box center [368, 234] width 13 height 19
click at [384, 236] on icon "button" at bounding box center [387, 234] width 6 height 6
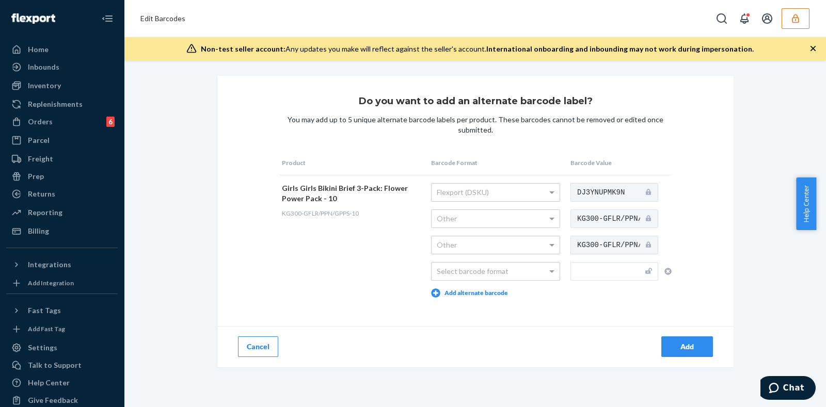
click at [600, 269] on input "text" at bounding box center [614, 271] width 88 height 19
paste input "DJ3YNUPMK9N"
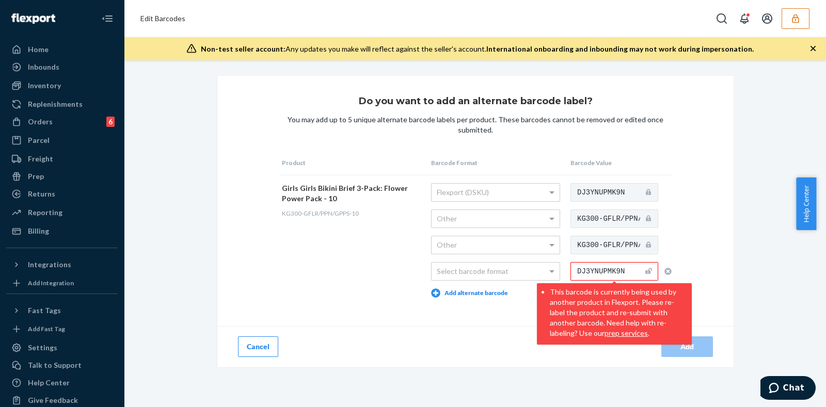
click at [587, 270] on input "DJ3YNUPMK9N" at bounding box center [614, 271] width 88 height 19
paste input "198240056502"
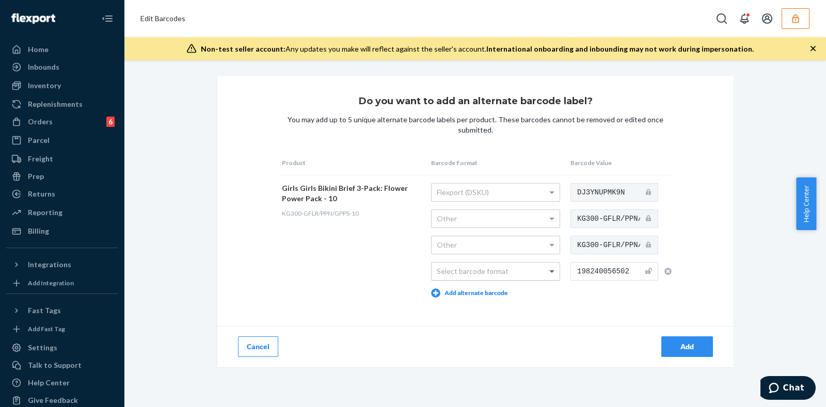
type input "198240056502"
click at [548, 267] on span at bounding box center [553, 272] width 13 height 18
click at [792, 17] on icon "button" at bounding box center [795, 18] width 7 height 9
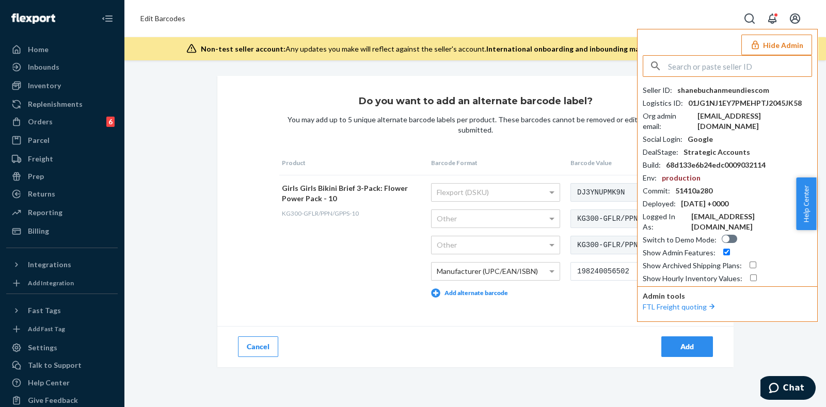
click at [697, 66] on input "text" at bounding box center [739, 66] width 143 height 21
paste input "rayrhinousainccom"
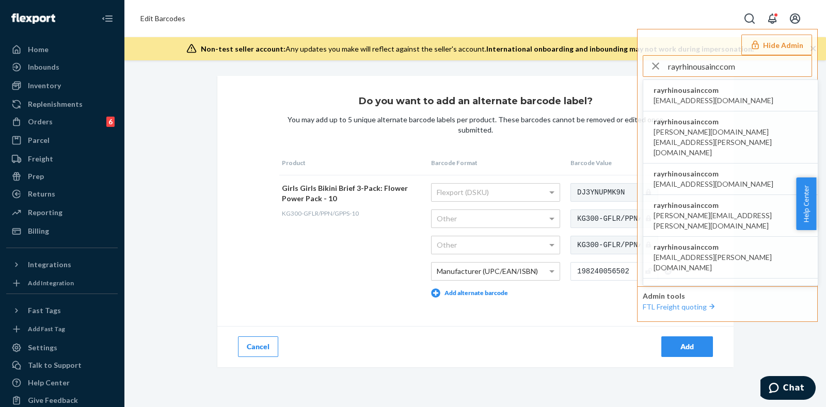
type input "rayrhinousainccom"
click at [686, 91] on span "rayrhinousainccom" at bounding box center [713, 90] width 120 height 10
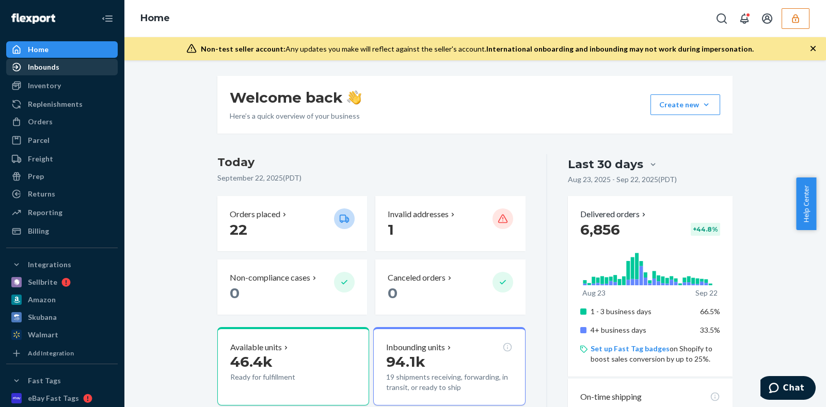
click at [65, 64] on div "Inbounds" at bounding box center [61, 67] width 109 height 14
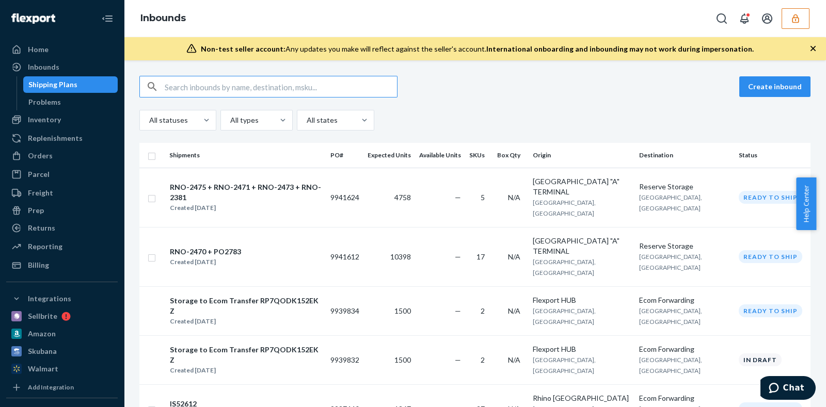
click at [269, 91] on input "text" at bounding box center [281, 86] width 232 height 21
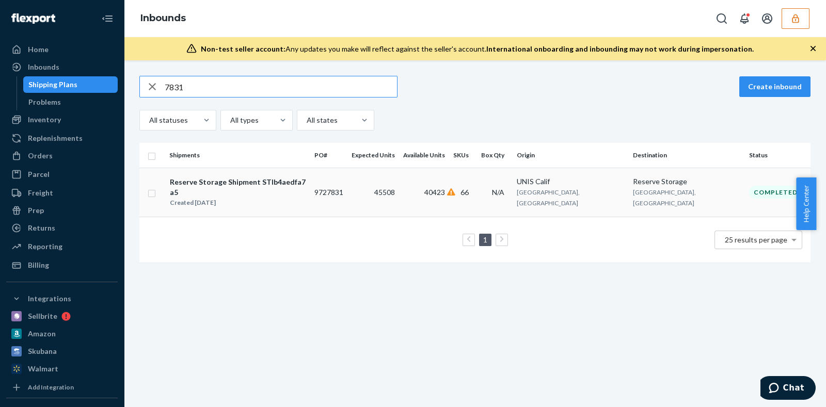
type input "7831"
click at [393, 186] on td "45508" at bounding box center [373, 192] width 52 height 49
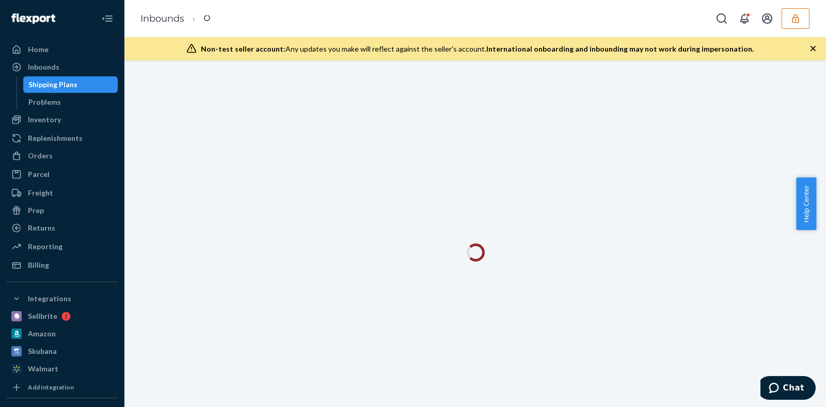
click at [815, 50] on icon "button" at bounding box center [813, 48] width 10 height 10
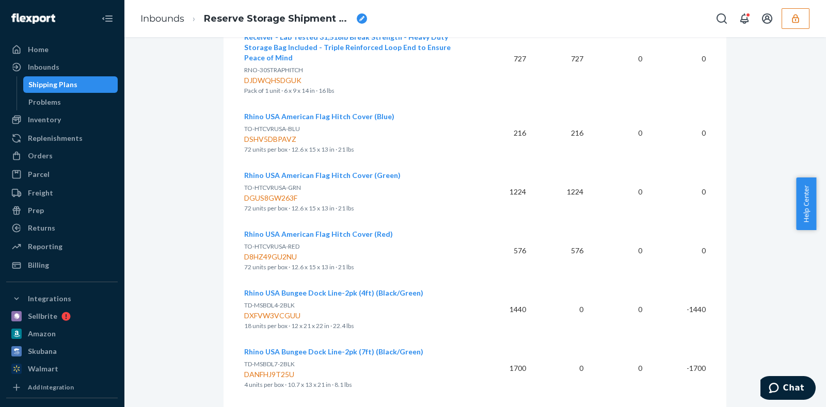
scroll to position [451, 0]
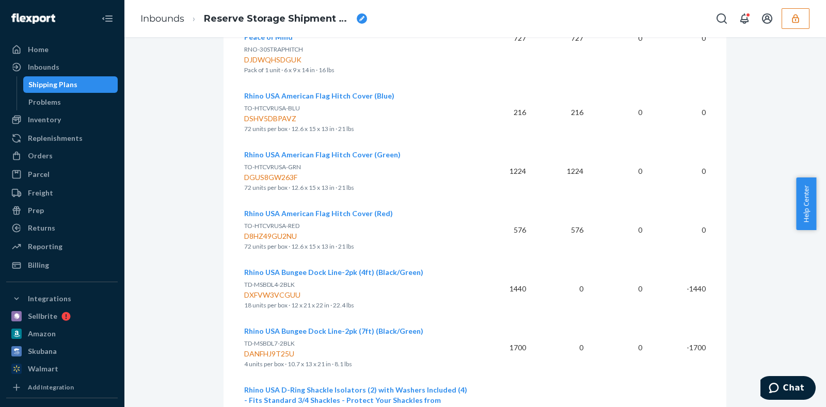
click at [797, 17] on icon "button" at bounding box center [795, 18] width 7 height 9
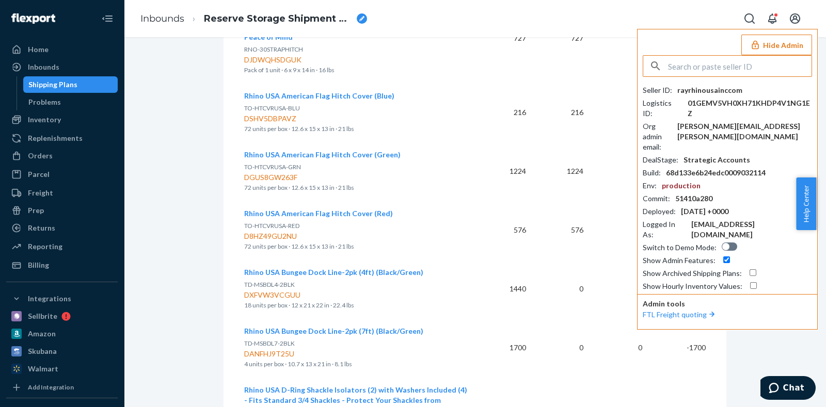
click at [726, 66] on input "text" at bounding box center [739, 66] width 143 height 21
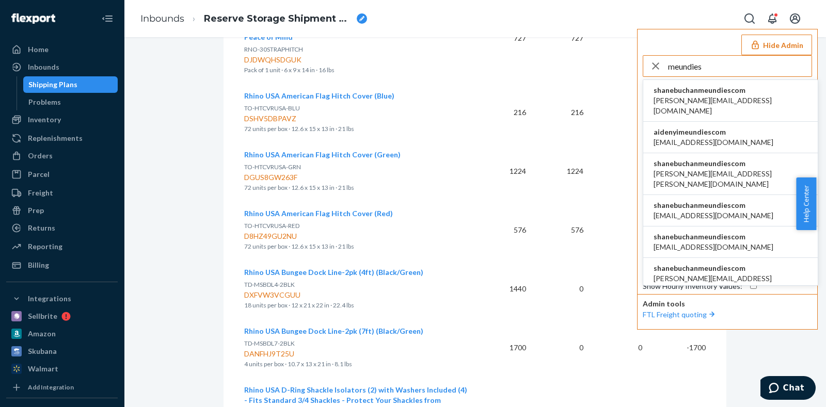
type input "meundies"
click at [704, 94] on div "shanebuchanmeundiescom aaronjhon.ygay@awesomecx.com" at bounding box center [730, 100] width 154 height 31
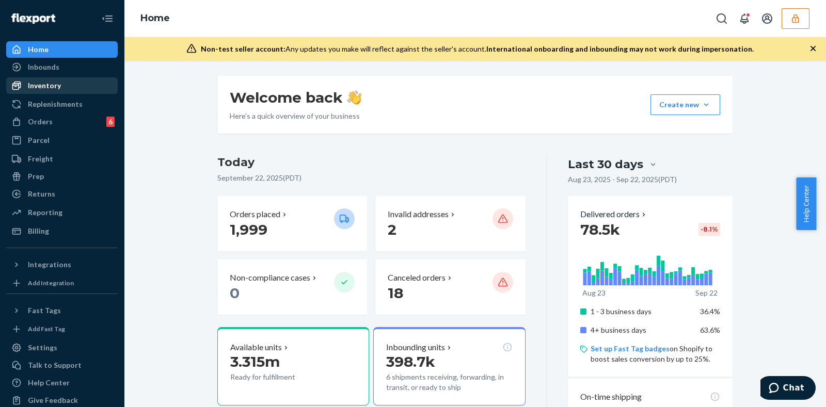
click at [52, 84] on div "Inventory" at bounding box center [44, 86] width 33 height 10
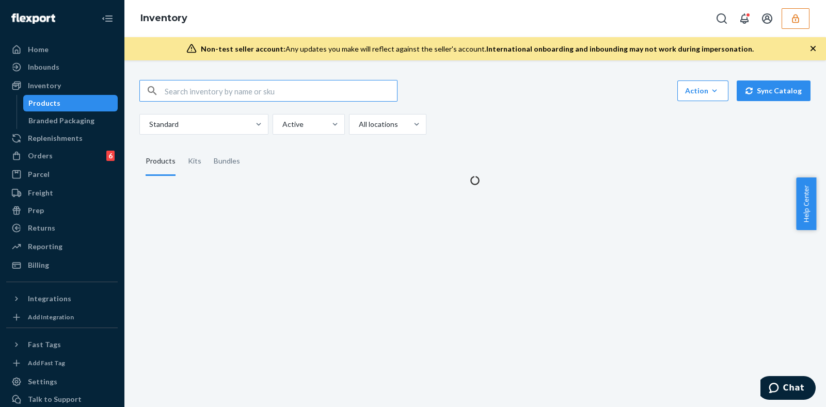
click at [246, 89] on input "text" at bounding box center [281, 91] width 232 height 21
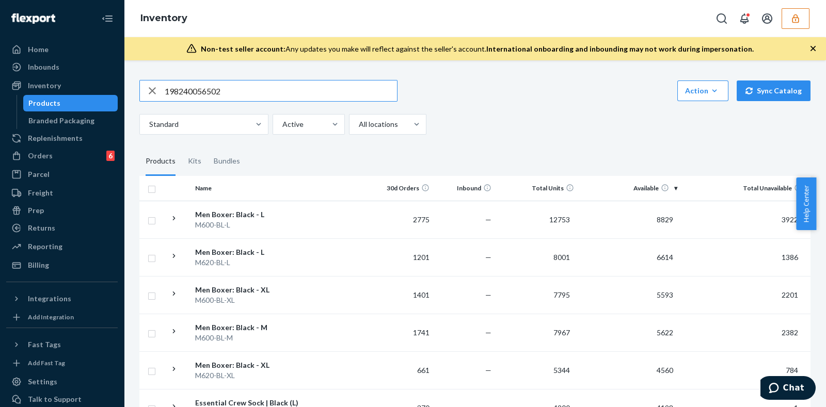
click at [267, 92] on input "198240056502" at bounding box center [281, 91] width 232 height 21
paste input "DJ3YNUPMK9N"
type input "DJ3YNUPMK9N"
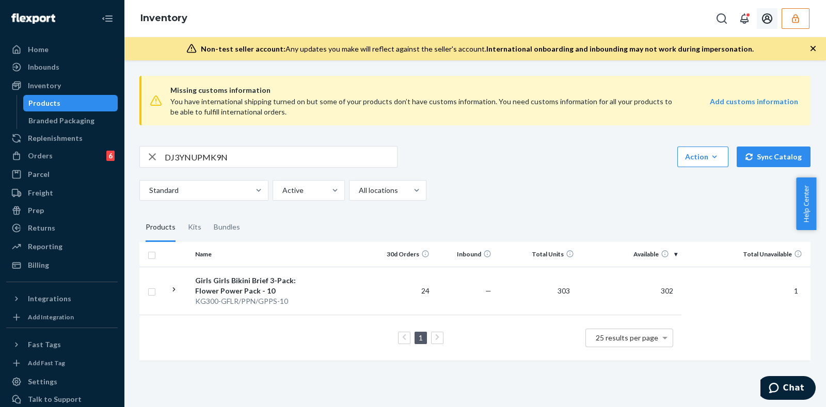
click at [791, 18] on icon "button" at bounding box center [795, 18] width 10 height 10
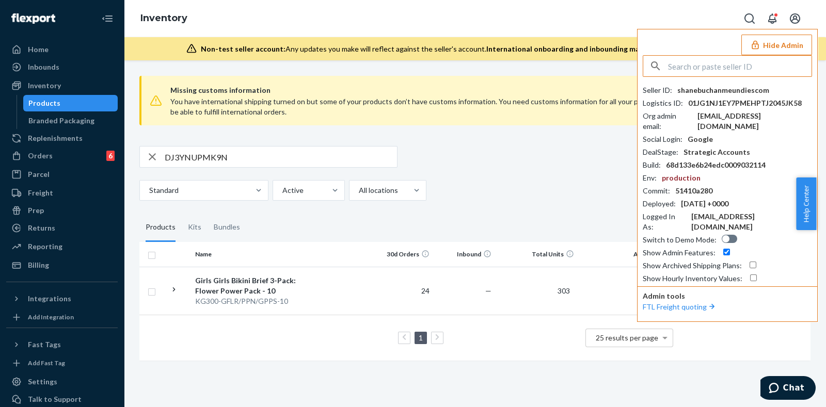
click at [707, 69] on input "text" at bounding box center [739, 66] width 143 height 21
click at [699, 65] on input "text" at bounding box center [739, 66] width 143 height 21
paste input "rayrhinousainccom"
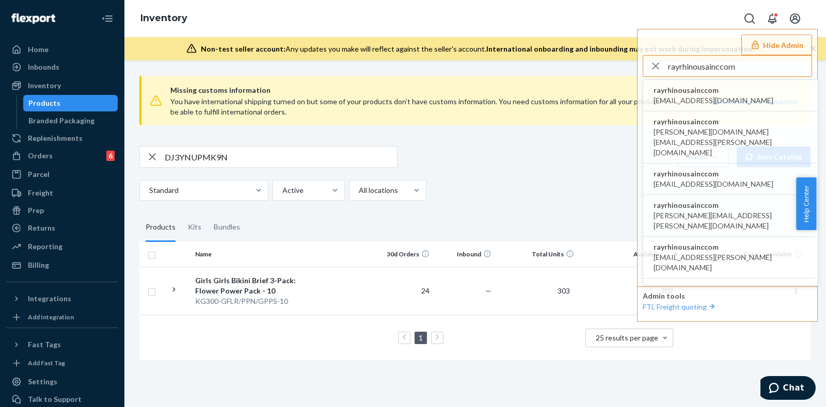
type input "rayrhinousainccom"
click at [706, 95] on span "accounting@rhinousainc.com" at bounding box center [713, 100] width 120 height 10
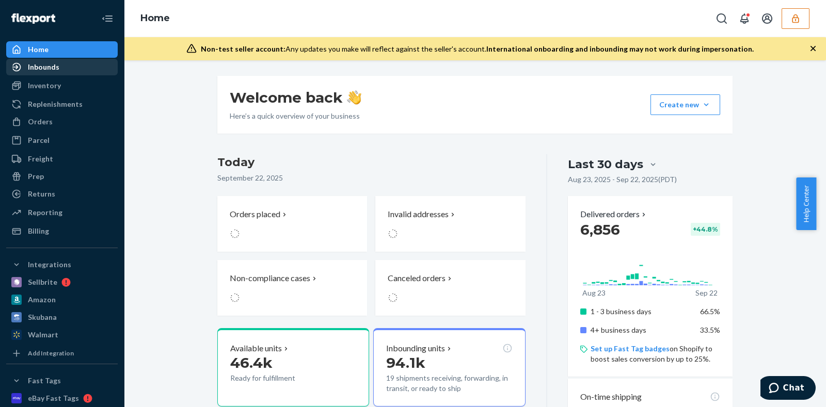
click at [79, 68] on div "Inbounds" at bounding box center [61, 67] width 109 height 14
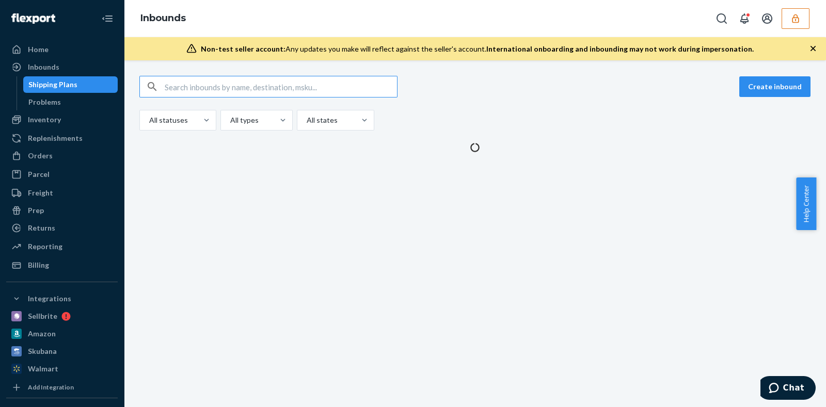
click at [298, 86] on input "text" at bounding box center [281, 86] width 232 height 21
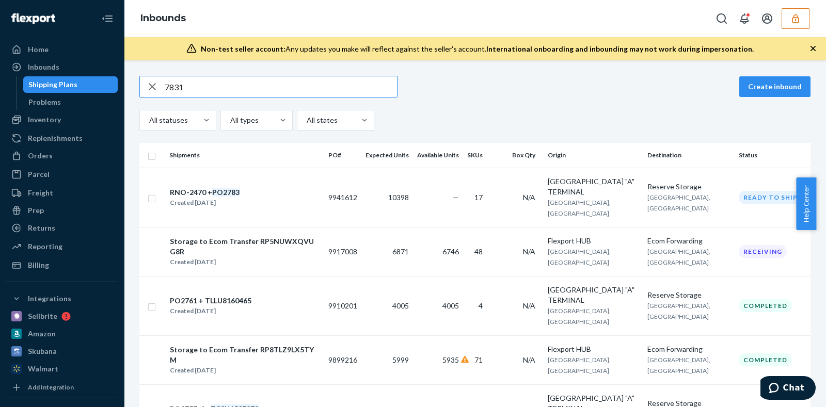
type input "7831"
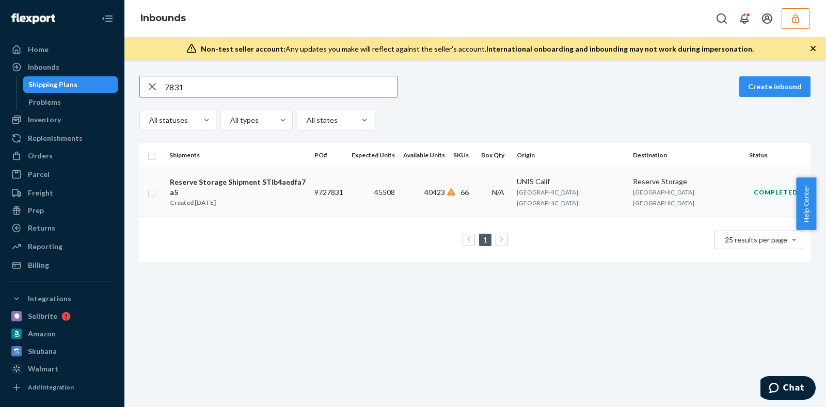
click at [273, 198] on div "Created May 6, 2025" at bounding box center [238, 203] width 136 height 10
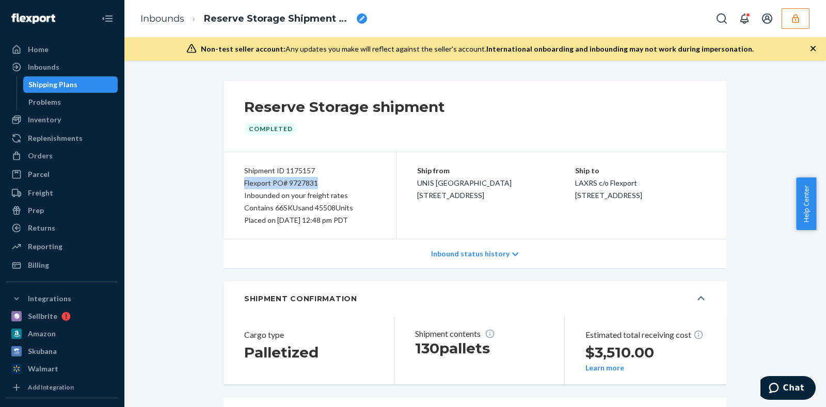
drag, startPoint x: 238, startPoint y: 183, endPoint x: 315, endPoint y: 179, distance: 77.0
click at [315, 179] on div "Shipment ID 1175157 Flexport PO# 9727831 Inbounded on your freight rates Contai…" at bounding box center [309, 195] width 173 height 87
copy div "Flexport PO# 9727831"
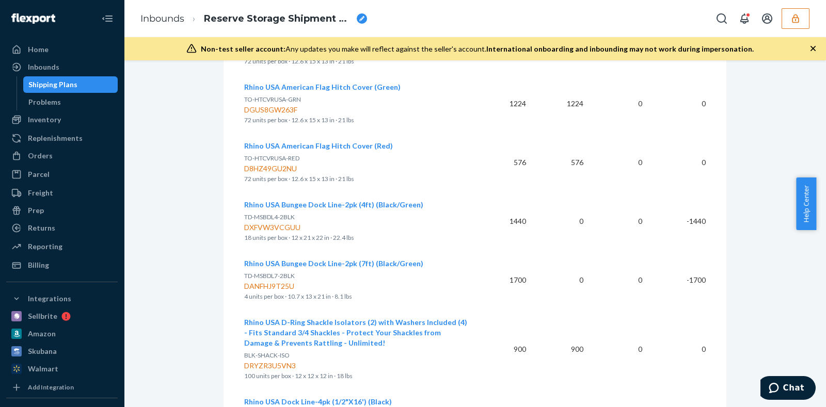
scroll to position [581, 0]
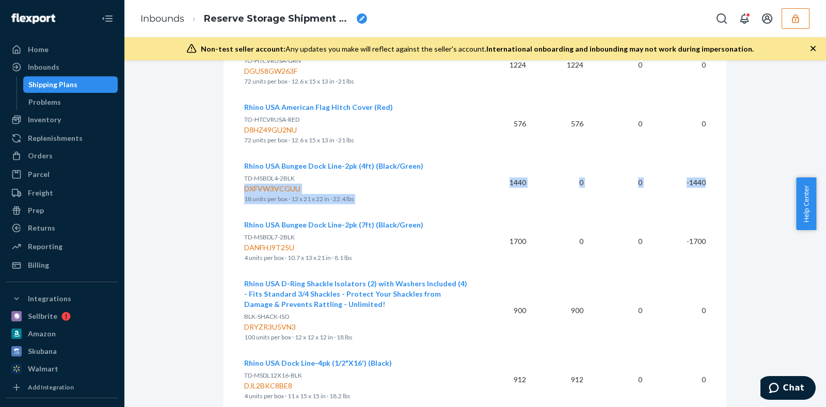
drag, startPoint x: 699, startPoint y: 169, endPoint x: 469, endPoint y: 164, distance: 229.7
click at [469, 164] on tr "Rhino USA Bungee Dock Line-2pk (4ft) (Black/Green) TD-MSBDL4-2BLK DXFVW3VCGUU 1…" at bounding box center [474, 182] width 461 height 59
click at [472, 165] on td "Rhino USA Bungee Dock Line-2pk (4ft) (Black/Green) TD-MSBDL4-2BLK DXFVW3VCGUU 1…" at bounding box center [359, 182] width 231 height 59
drag, startPoint x: 240, startPoint y: 166, endPoint x: 290, endPoint y: 166, distance: 50.1
click at [290, 174] on span "TD-MSBDL4-2BLK" at bounding box center [269, 178] width 51 height 8
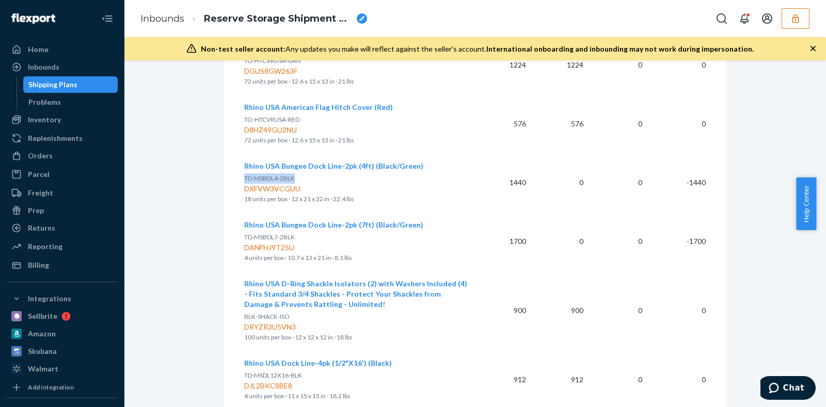
copy span "TD-MSBDL4-2BLK"
click at [273, 184] on div "DXFVW3VCGUU" at bounding box center [355, 189] width 223 height 10
click at [250, 174] on span "TD-MSBDL4-2BLK" at bounding box center [269, 178] width 51 height 8
click at [244, 174] on span "TD-MSBDL4-2BLK" at bounding box center [269, 178] width 51 height 8
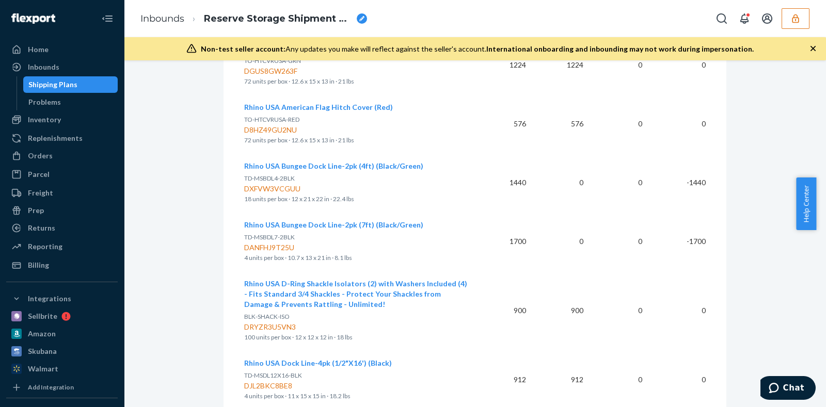
click at [245, 174] on span "TD-MSBDL4-2BLK" at bounding box center [269, 178] width 51 height 8
click at [246, 174] on span "TD-MSBDL4-2BLK" at bounding box center [269, 178] width 51 height 8
click at [244, 174] on span "TD-MSBDL4-2BLK" at bounding box center [269, 178] width 51 height 8
drag, startPoint x: 239, startPoint y: 166, endPoint x: 274, endPoint y: 167, distance: 35.1
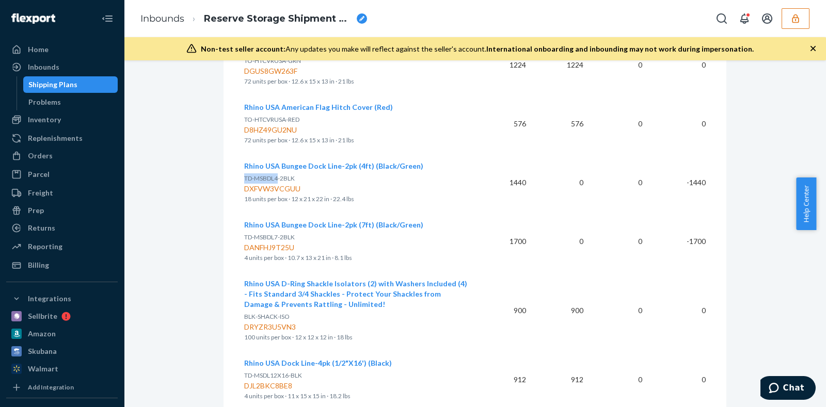
click at [274, 174] on span "TD-MSBDL4-2BLK" at bounding box center [269, 178] width 51 height 8
copy span "TD-MSBDL4"
click at [389, 173] on p "TD-MSBDL4-2BLK" at bounding box center [355, 178] width 223 height 10
drag, startPoint x: 698, startPoint y: 171, endPoint x: 632, endPoint y: 172, distance: 66.1
click at [629, 172] on tr "Rhino USA Bungee Dock Line-2pk (4ft) (Black/Green) TD-MSBDL4-2BLK DXFVW3VCGUU 1…" at bounding box center [474, 182] width 461 height 59
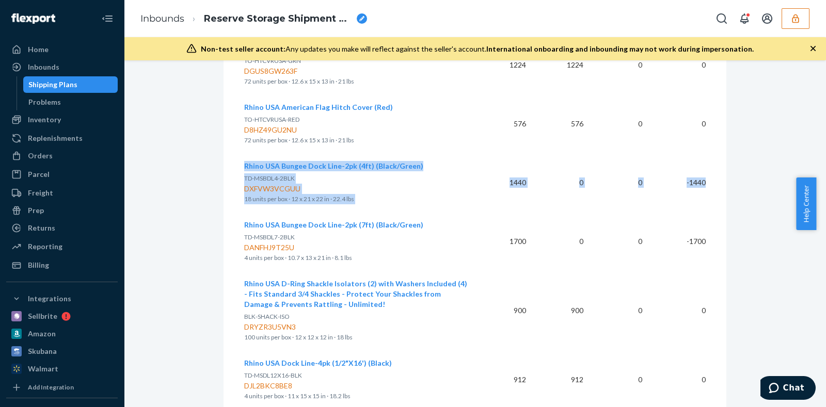
copy tr "Rhino USA Bungee Dock Line-2pk (4ft) (Black/Green) TD-MSBDL4-2BLK DXFVW3VCGUU 1…"
drag, startPoint x: 700, startPoint y: 170, endPoint x: 239, endPoint y: 153, distance: 460.7
click at [244, 153] on tr "Rhino USA Bungee Dock Line-2pk (4ft) (Black/Green) TD-MSBDL4-2BLK DXFVW3VCGUU 1…" at bounding box center [474, 182] width 461 height 59
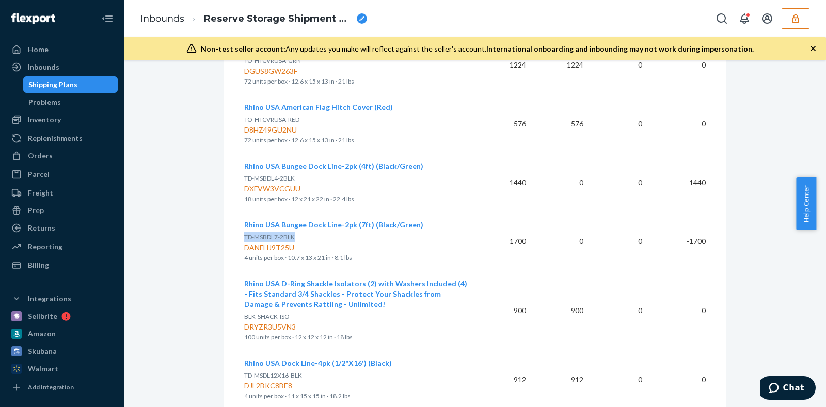
drag, startPoint x: 239, startPoint y: 225, endPoint x: 290, endPoint y: 225, distance: 50.6
click at [290, 233] on span "TD-MSBDL7-2BLK" at bounding box center [269, 237] width 51 height 8
copy span "TD-MSBDL7-2BLK"
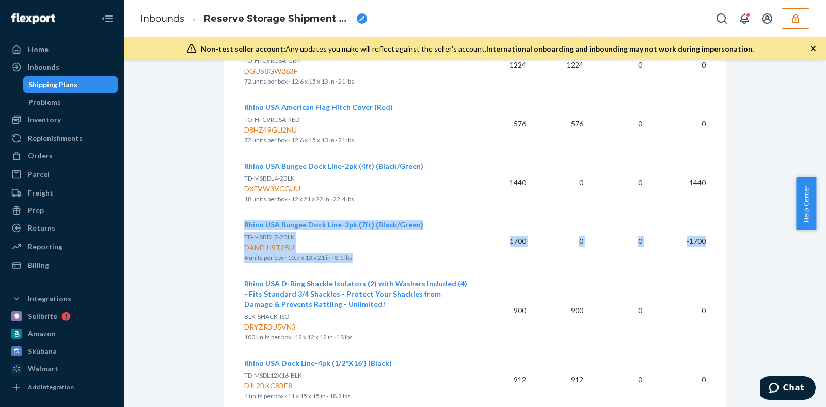
drag, startPoint x: 699, startPoint y: 228, endPoint x: 240, endPoint y: 214, distance: 459.6
click at [244, 214] on tr "Rhino USA Bungee Dock Line-2pk (7ft) (Black/Green) TD-MSBDL7-2BLK DANFHJ9T25U 4…" at bounding box center [474, 241] width 461 height 59
copy tr "Rhino USA Bungee Dock Line-2pk (7ft) (Black/Green) TD-MSBDL7-2BLK DANFHJ9T25U 4…"
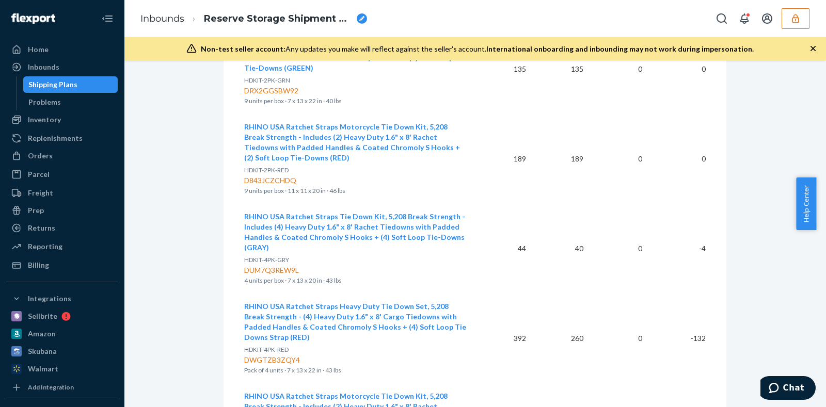
scroll to position [1419, 0]
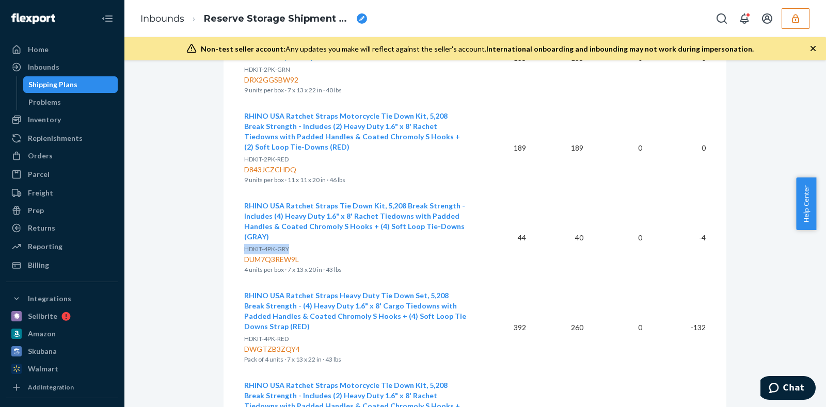
drag, startPoint x: 284, startPoint y: 237, endPoint x: 241, endPoint y: 238, distance: 43.4
click at [244, 245] on span "HDKIT-4PK-GRY" at bounding box center [266, 249] width 45 height 8
copy span "HDKIT-4PK-GRY"
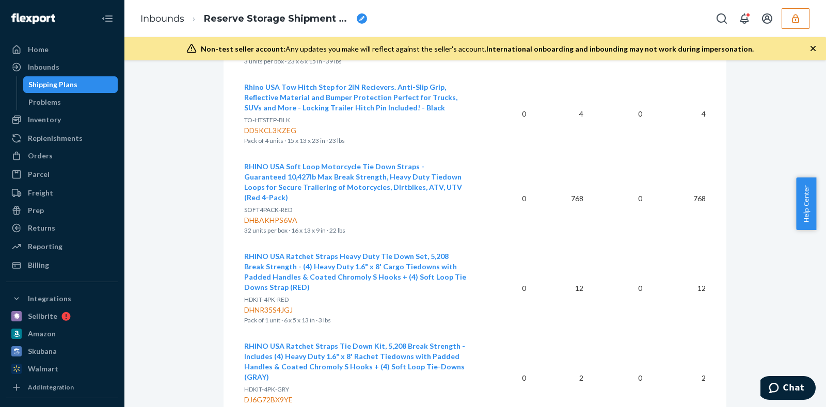
scroll to position [1423, 0]
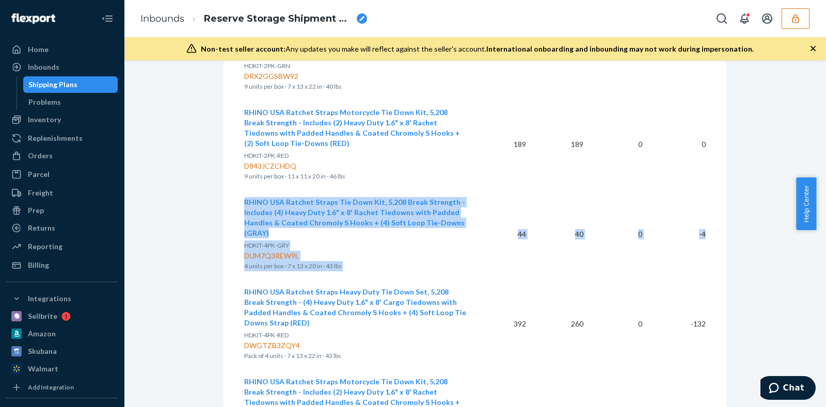
drag, startPoint x: 700, startPoint y: 223, endPoint x: 240, endPoint y: 193, distance: 460.9
click at [244, 193] on tr "RHINO USA Ratchet Straps Tie Down Kit, 5,208 Break Strength - Includes (4) Heav…" at bounding box center [474, 234] width 461 height 90
copy tr "RHINO USA Ratchet Straps Tie Down Kit, 5,208 Break Strength - Includes (4) Heav…"
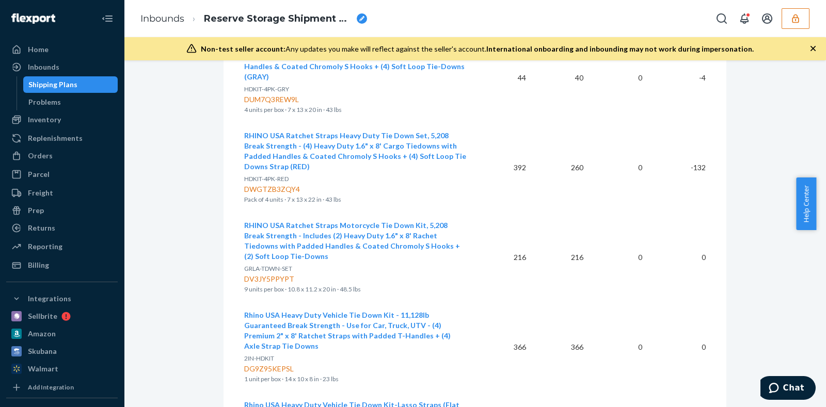
scroll to position [1552, 0]
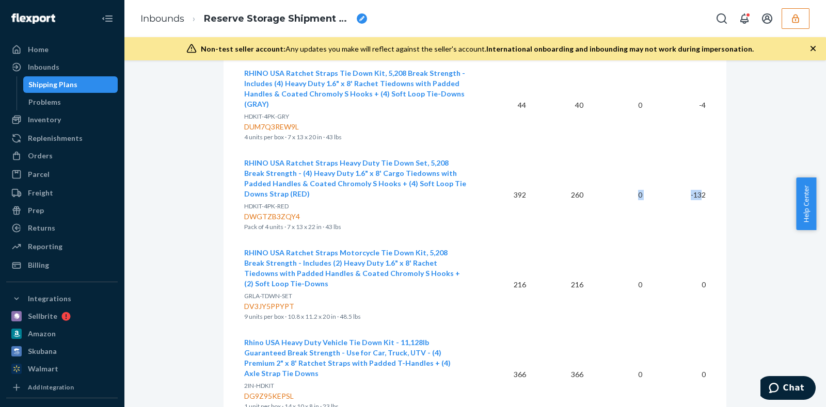
drag, startPoint x: 698, startPoint y: 183, endPoint x: 620, endPoint y: 182, distance: 77.9
click at [615, 180] on tr "RHINO USA Ratchet Straps Heavy Duty Tie Down Set, 5,208 Break Strength - (4) He…" at bounding box center [474, 195] width 461 height 90
click at [700, 185] on td "-132" at bounding box center [677, 195] width 55 height 90
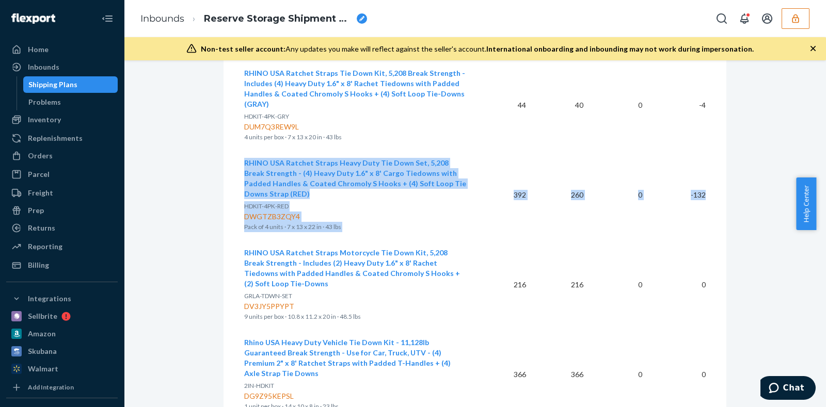
drag, startPoint x: 700, startPoint y: 185, endPoint x: 239, endPoint y: 149, distance: 461.8
click at [244, 150] on tr "RHINO USA Ratchet Straps Heavy Duty Tie Down Set, 5,208 Break Strength - (4) He…" at bounding box center [474, 195] width 461 height 90
click at [415, 227] on td "RHINO USA Ratchet Straps Heavy Duty Tie Down Set, 5,208 Break Strength - (4) He…" at bounding box center [359, 195] width 231 height 90
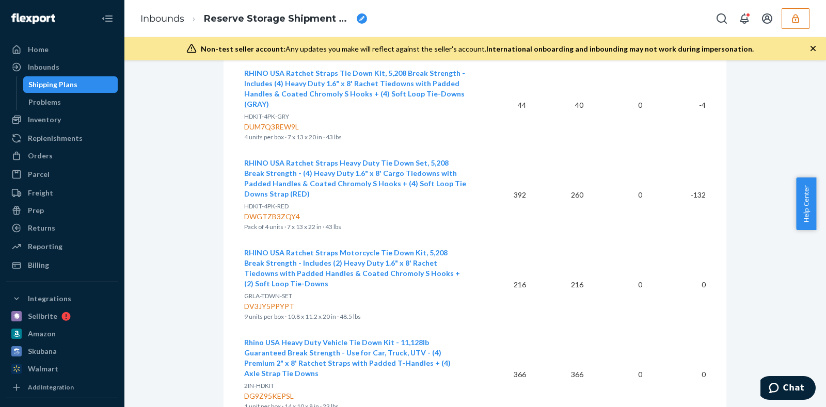
click at [261, 202] on span "HDKIT-4PK-RED" at bounding box center [266, 206] width 44 height 8
copy span "HDKIT-4PK-RED"
drag, startPoint x: 485, startPoint y: 236, endPoint x: 490, endPoint y: 228, distance: 9.3
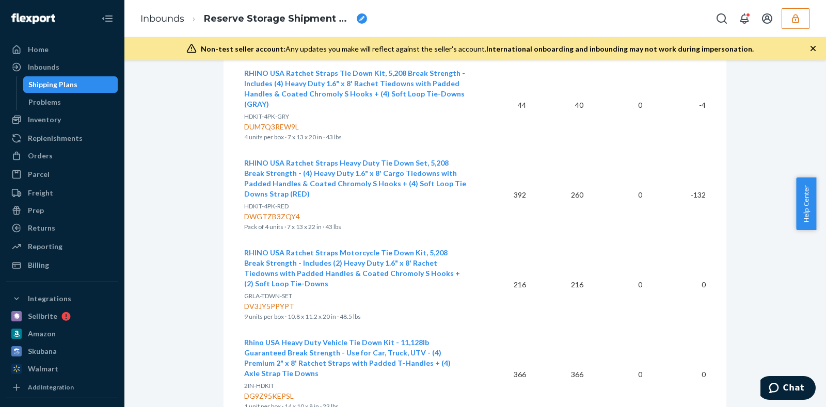
click at [488, 240] on td "216" at bounding box center [504, 285] width 59 height 90
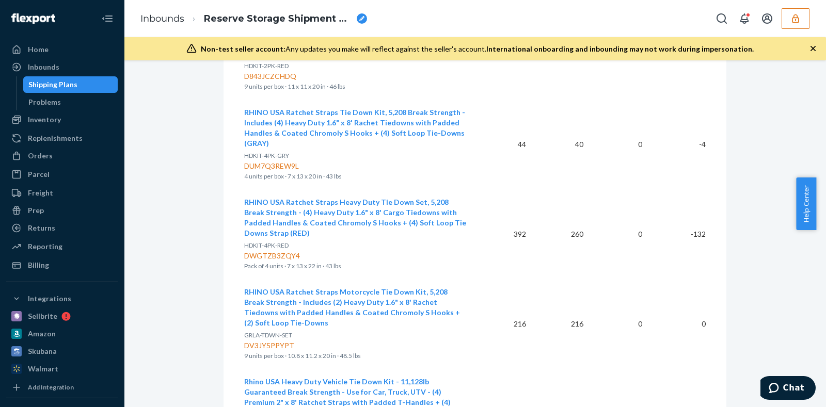
scroll to position [5128, 0]
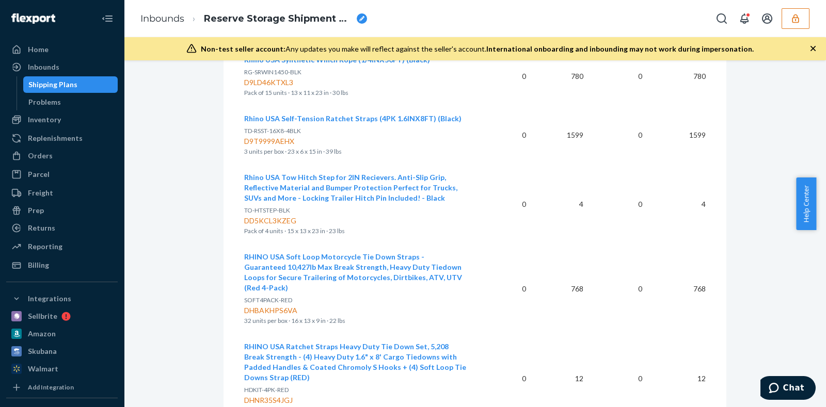
click at [277, 395] on div "DHNR35S4JGJ" at bounding box center [355, 400] width 223 height 10
copy div "DHNR35S4JGJ"
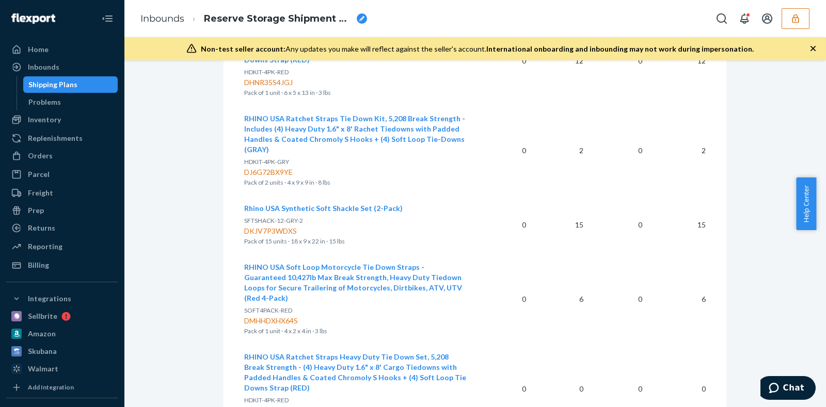
scroll to position [1513, 0]
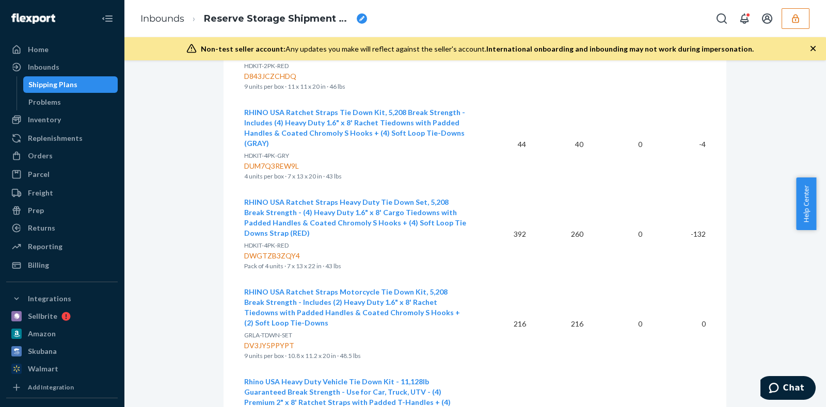
click at [591, 243] on td "0" at bounding box center [620, 234] width 59 height 90
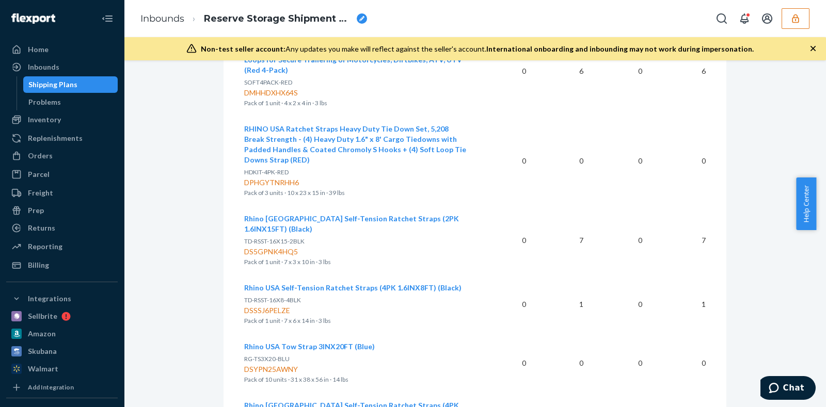
scroll to position [5705, 0]
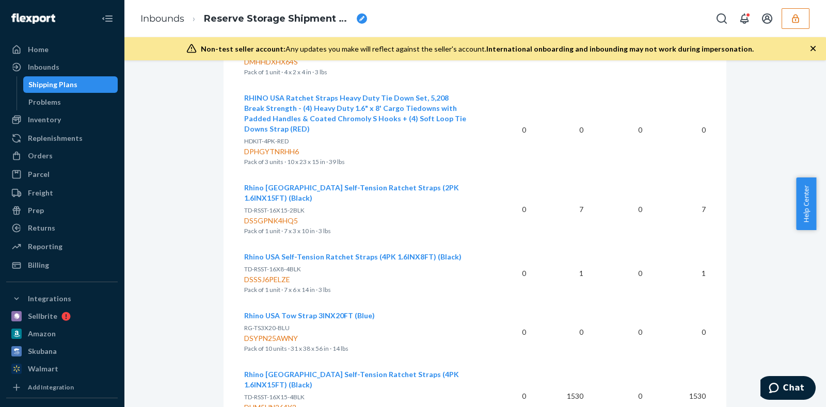
click at [270, 403] on div "DUM5UN264Y2" at bounding box center [355, 408] width 223 height 10
click at [658, 362] on td "1530" at bounding box center [677, 396] width 55 height 69
click at [793, 14] on icon "button" at bounding box center [795, 18] width 10 height 10
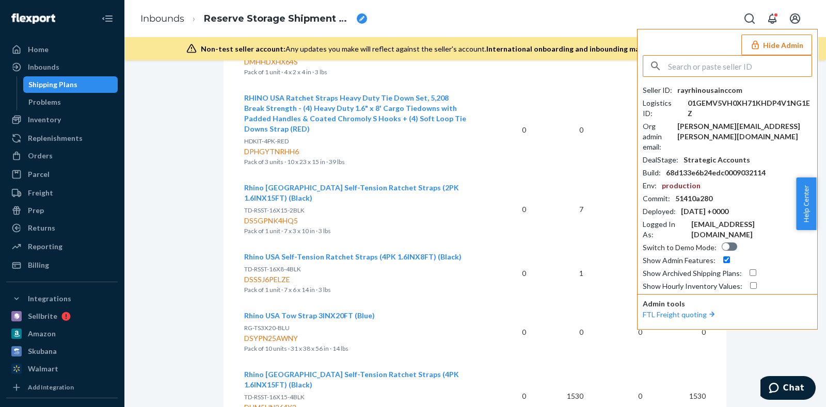
click at [702, 63] on input "text" at bounding box center [739, 66] width 143 height 21
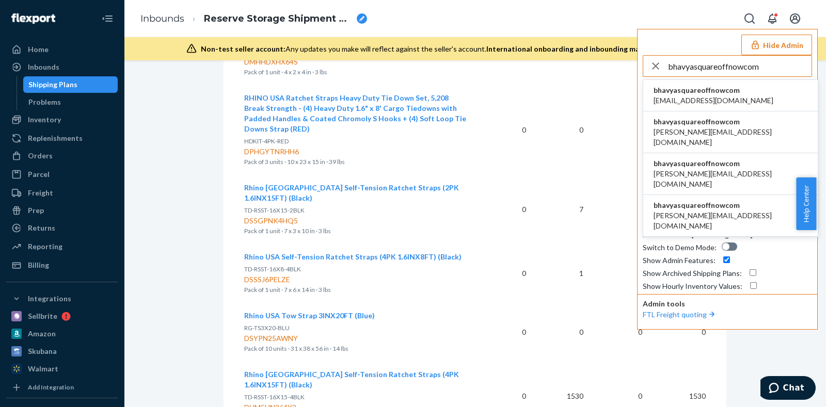
type input "bhavyasquareoffnowcom"
click at [705, 91] on span "bhavyasquareoffnowcom" at bounding box center [713, 90] width 120 height 10
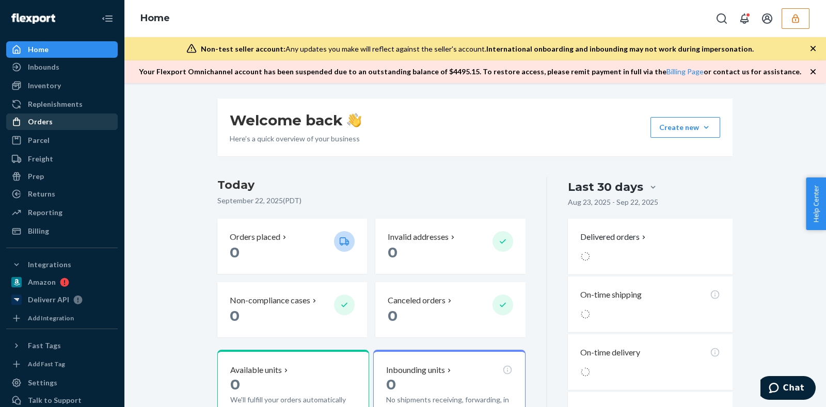
click at [62, 117] on div "Orders" at bounding box center [61, 122] width 109 height 14
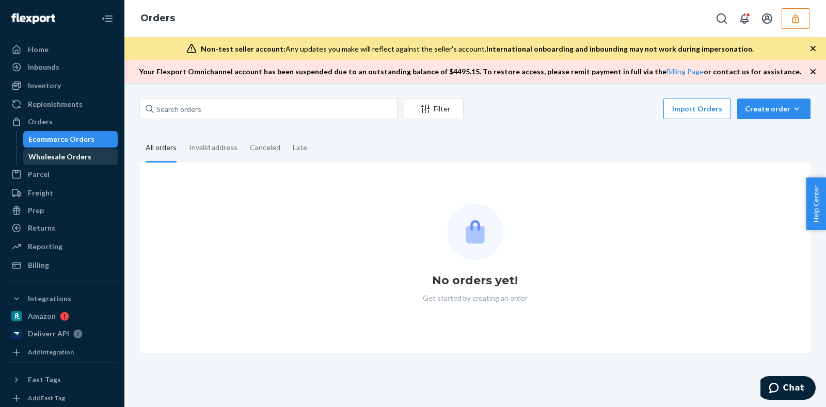
click at [67, 153] on div "Wholesale Orders" at bounding box center [59, 157] width 63 height 10
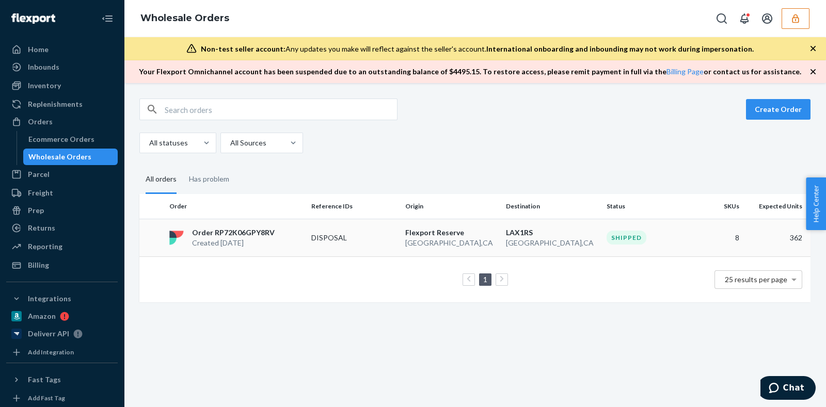
click at [401, 244] on td "[GEOGRAPHIC_DATA] [GEOGRAPHIC_DATA] , [GEOGRAPHIC_DATA]" at bounding box center [451, 238] width 101 height 38
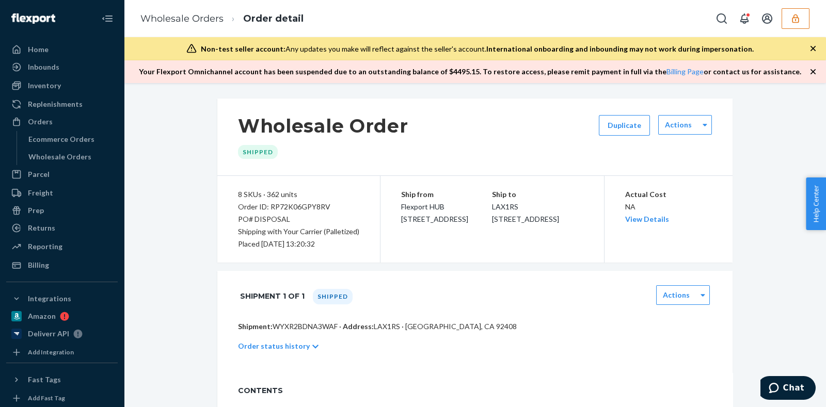
click at [815, 45] on icon "button" at bounding box center [813, 48] width 10 height 10
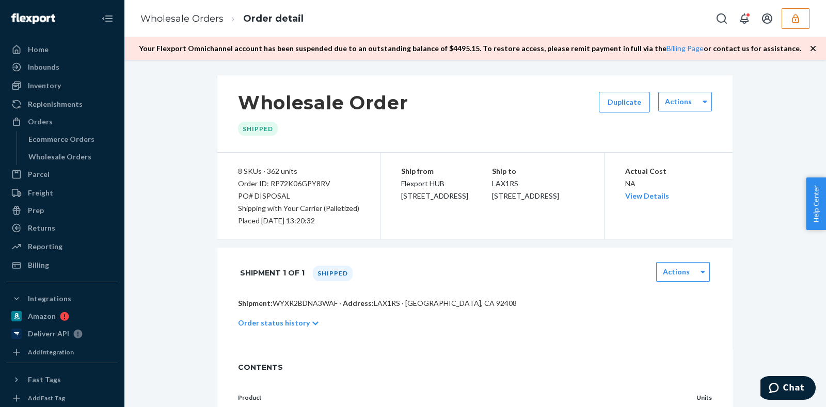
click at [815, 45] on icon "button" at bounding box center [813, 48] width 10 height 10
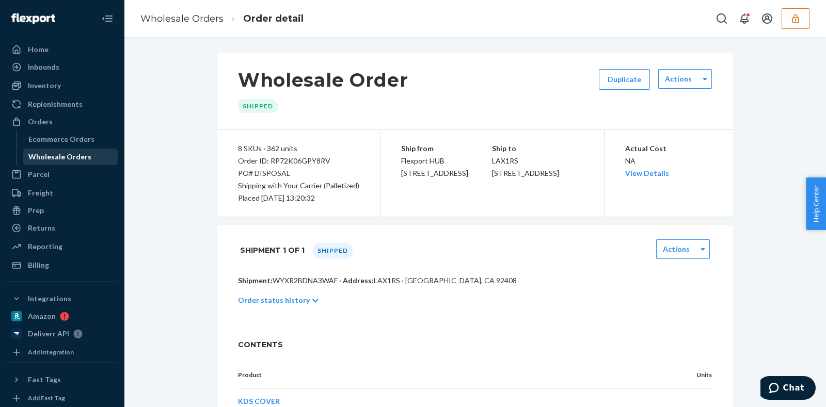
click at [73, 155] on div "Wholesale Orders" at bounding box center [59, 157] width 63 height 10
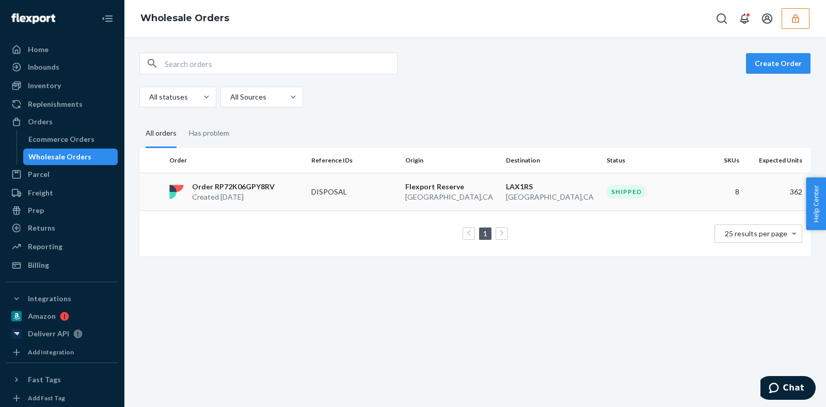
click at [472, 199] on p "[GEOGRAPHIC_DATA] , [GEOGRAPHIC_DATA]" at bounding box center [451, 197] width 92 height 10
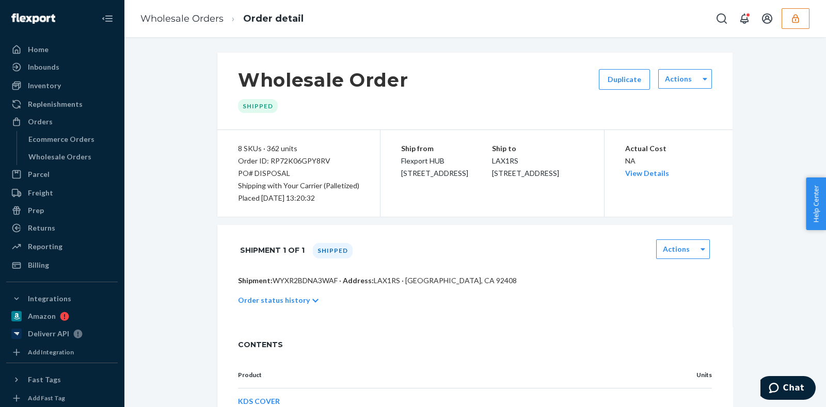
click at [784, 22] on button "button" at bounding box center [795, 18] width 28 height 21
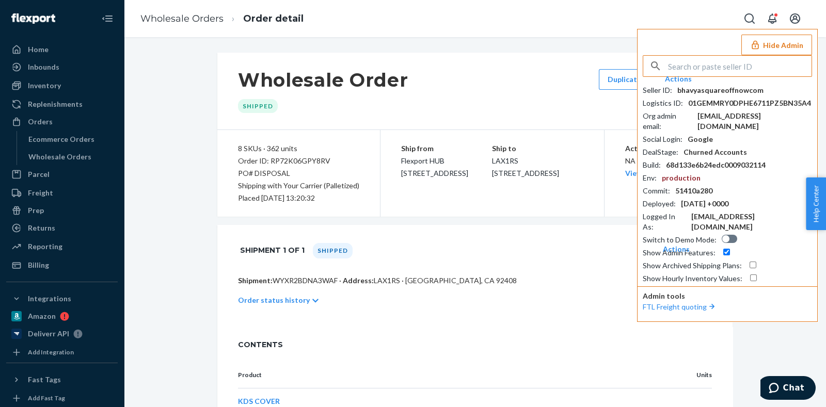
click at [717, 68] on input "text" at bounding box center [739, 66] width 143 height 21
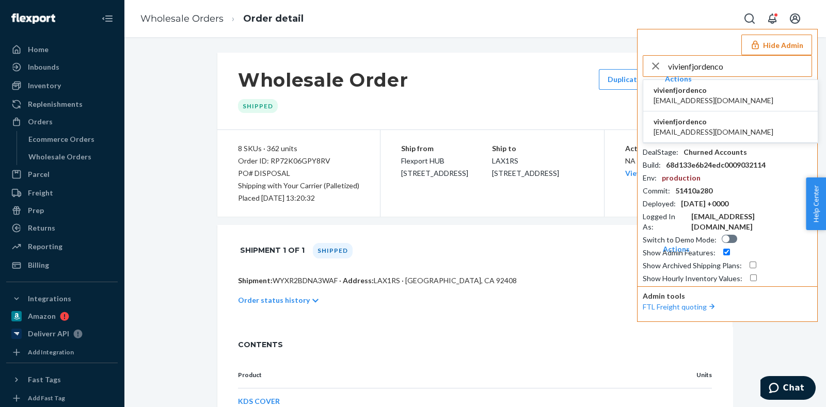
type input "vivienfjordenco"
click at [739, 99] on li "vivienfjordenco [EMAIL_ADDRESS][DOMAIN_NAME]" at bounding box center [730, 95] width 174 height 31
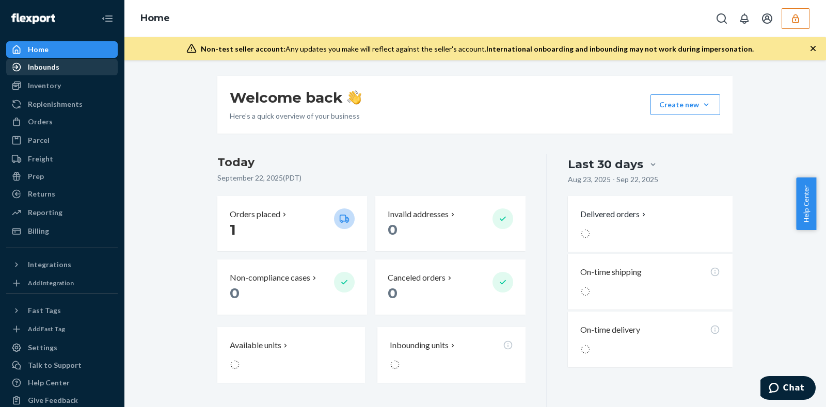
click at [68, 72] on div "Inbounds" at bounding box center [61, 67] width 109 height 14
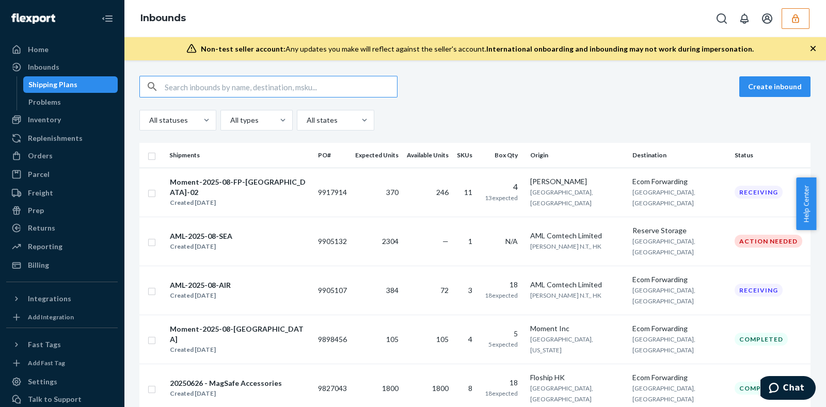
click at [274, 93] on input "text" at bounding box center [281, 86] width 232 height 21
paste input "1232268"
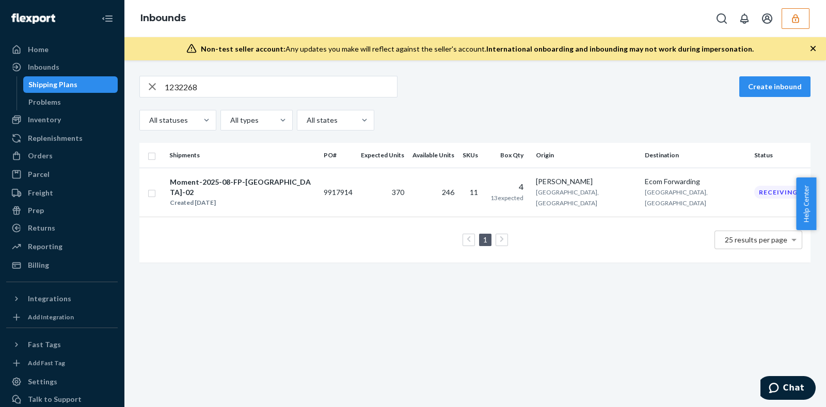
click at [227, 87] on input "1232268" at bounding box center [281, 86] width 232 height 21
paste input "00572"
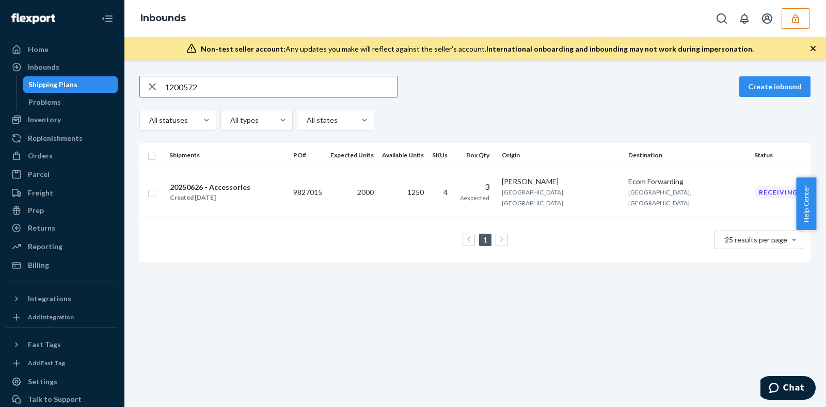
type input "1200572"
click at [378, 190] on td "2000" at bounding box center [352, 192] width 52 height 49
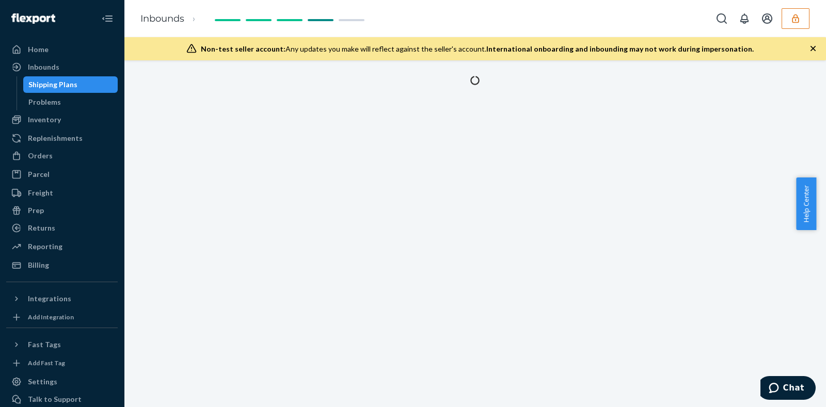
click at [812, 47] on icon "button" at bounding box center [812, 48] width 5 height 5
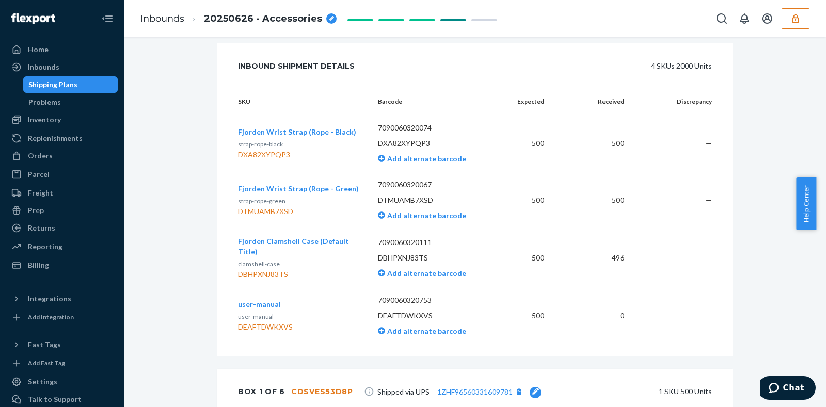
scroll to position [422, 0]
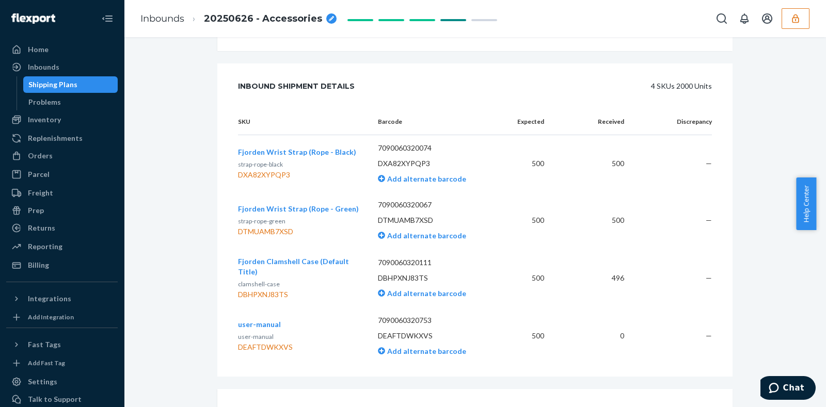
click at [280, 344] on div "DEAFTDWKXVS" at bounding box center [265, 347] width 55 height 10
copy div "DEAFTDWKXVS"
